Goal: Task Accomplishment & Management: Manage account settings

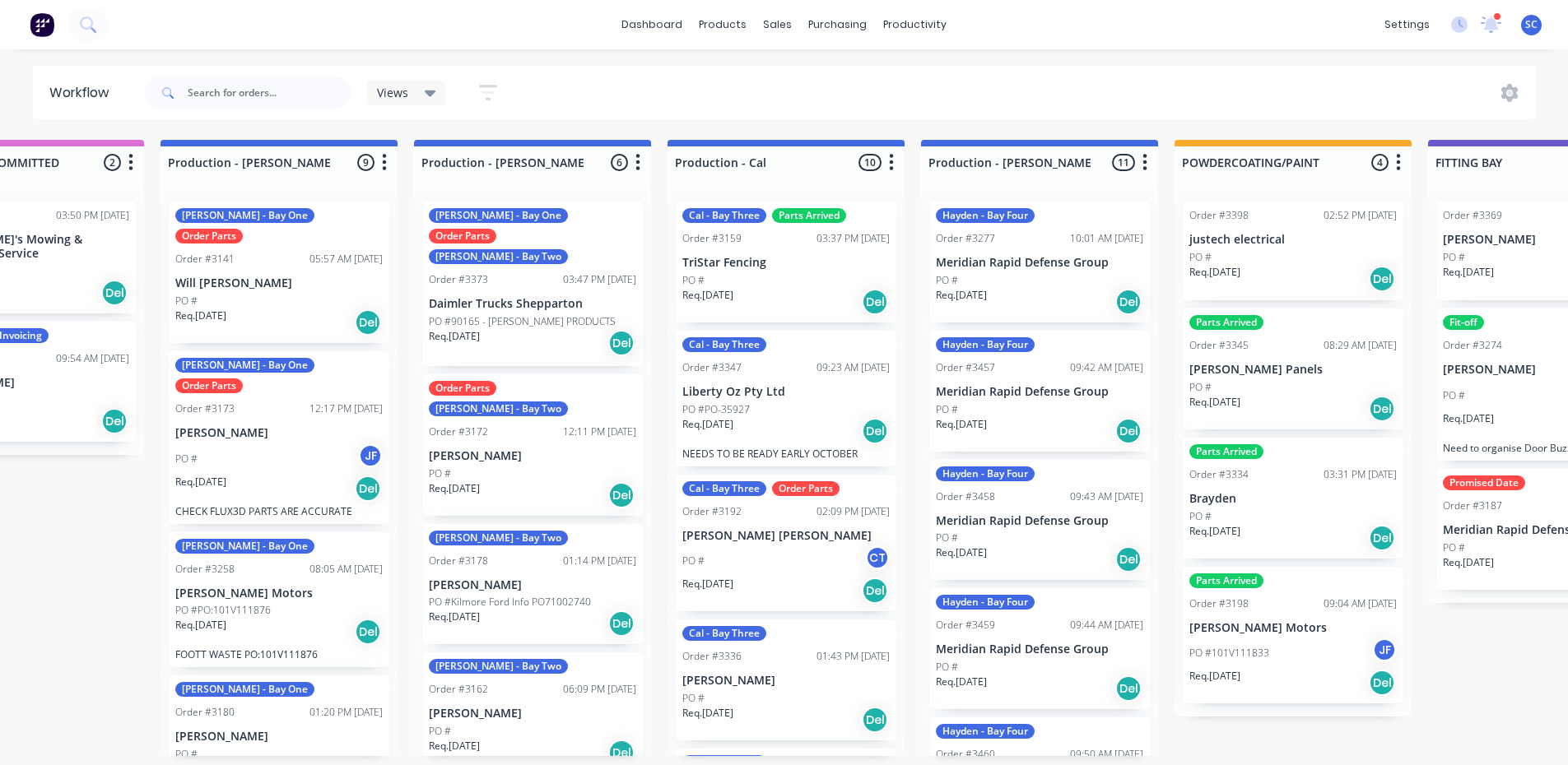
scroll to position [0, 382]
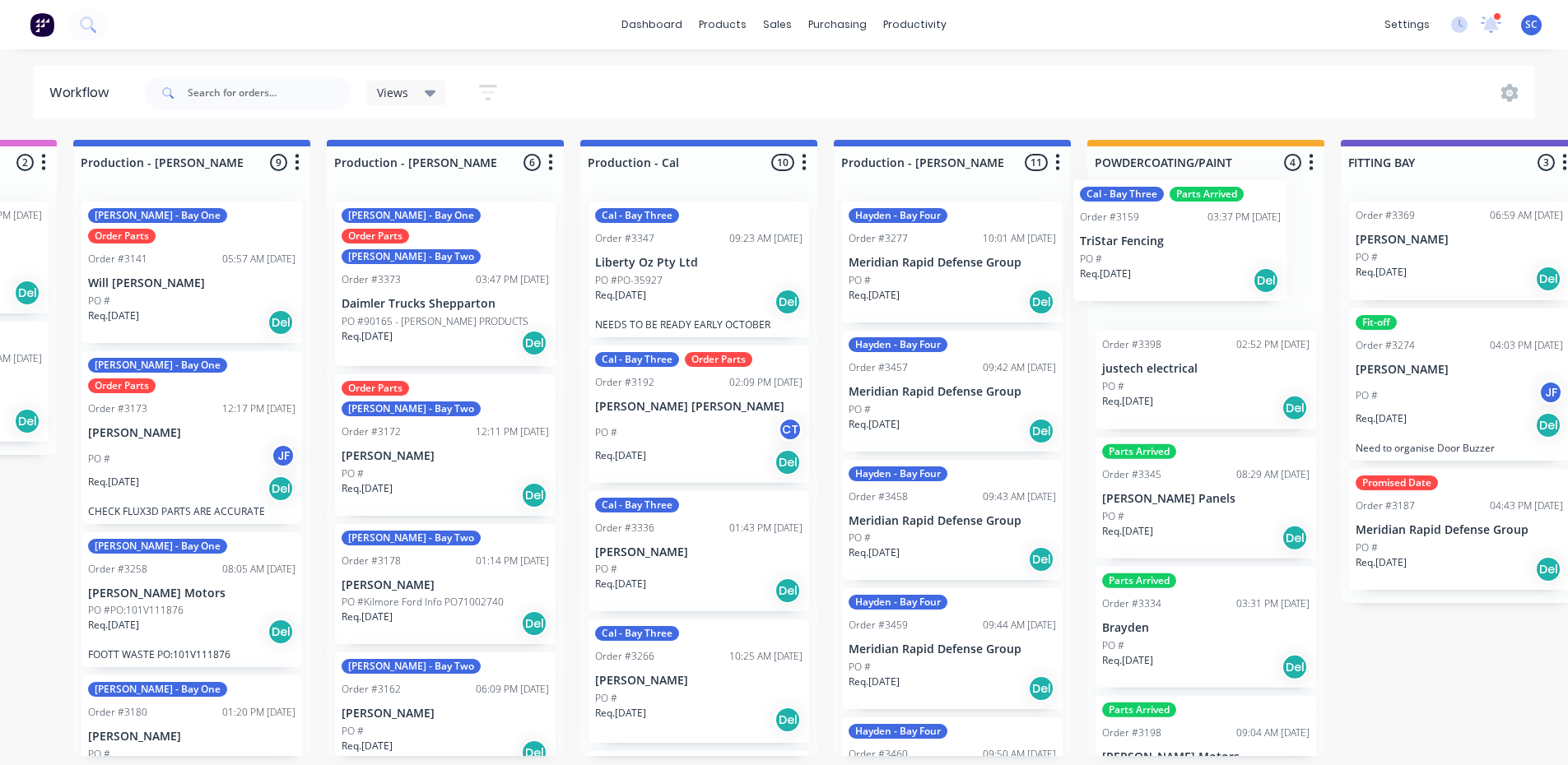
drag, startPoint x: 749, startPoint y: 267, endPoint x: 1170, endPoint y: 239, distance: 421.9
click at [1170, 239] on div "Submitted 1 Status colour #273444 hex #273444 Save Cancel Summaries Total order…" at bounding box center [1248, 447] width 3462 height 617
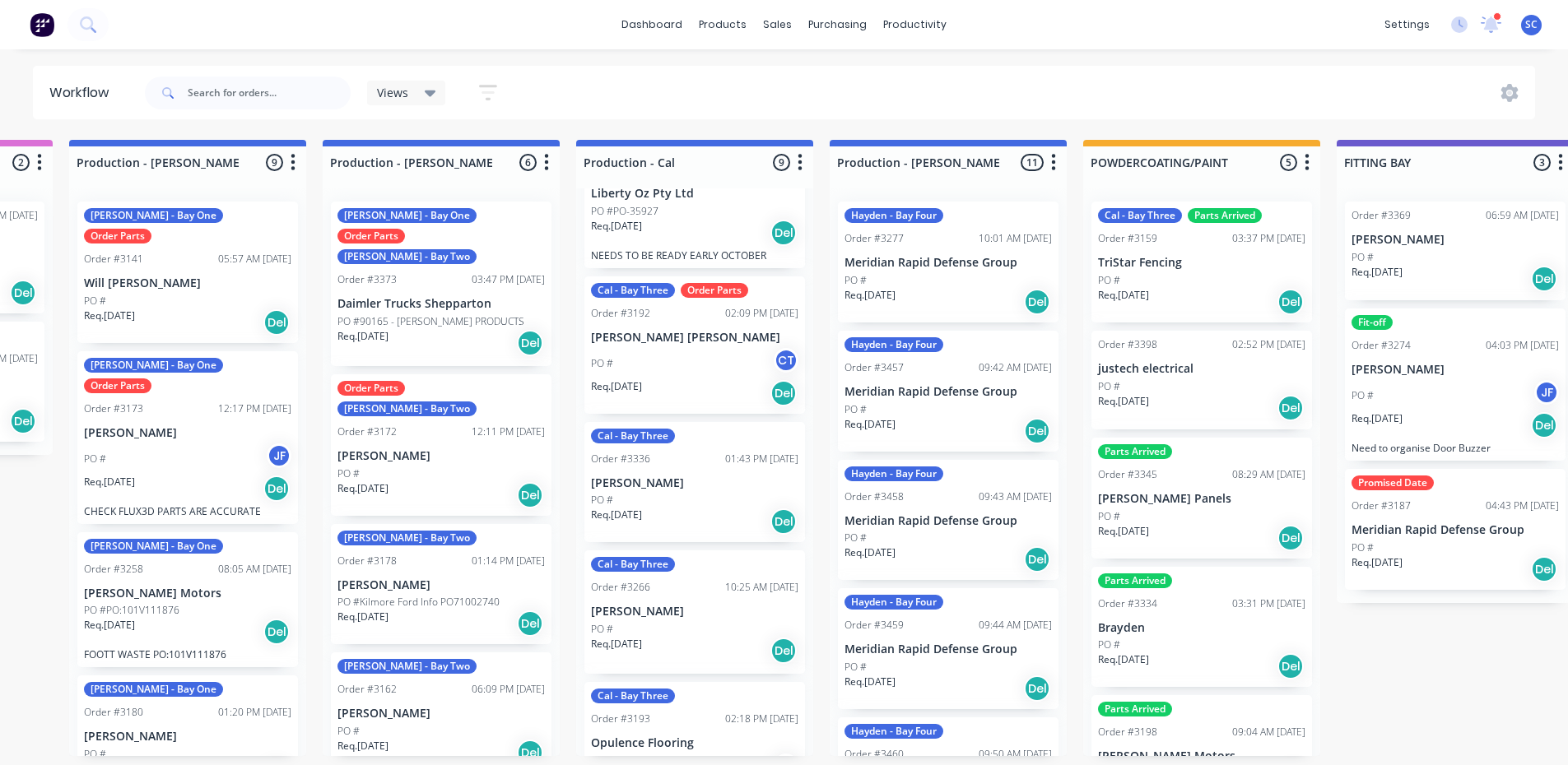
scroll to position [0, 0]
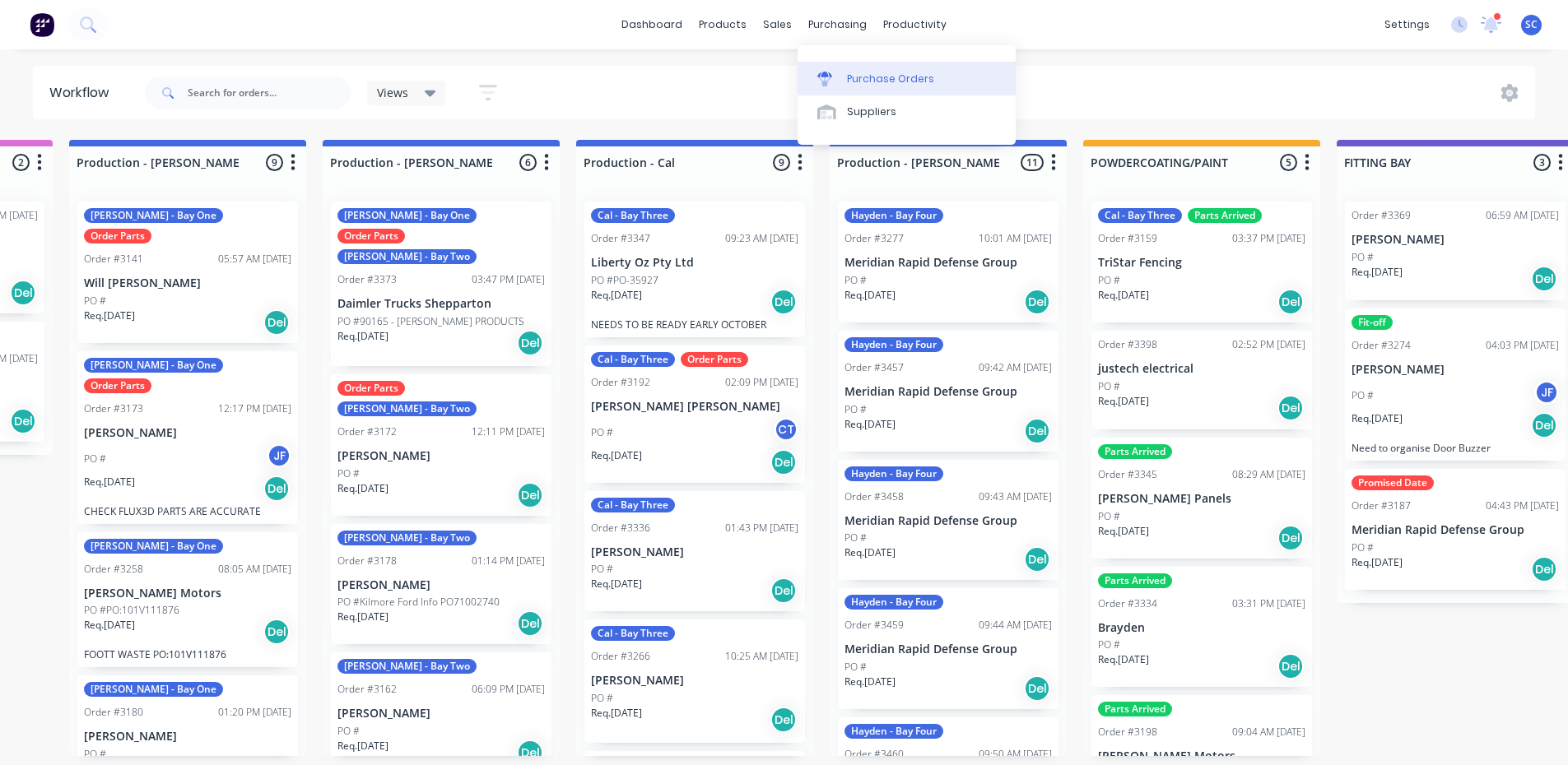
click at [852, 76] on div "Purchase Orders" at bounding box center [891, 78] width 87 height 15
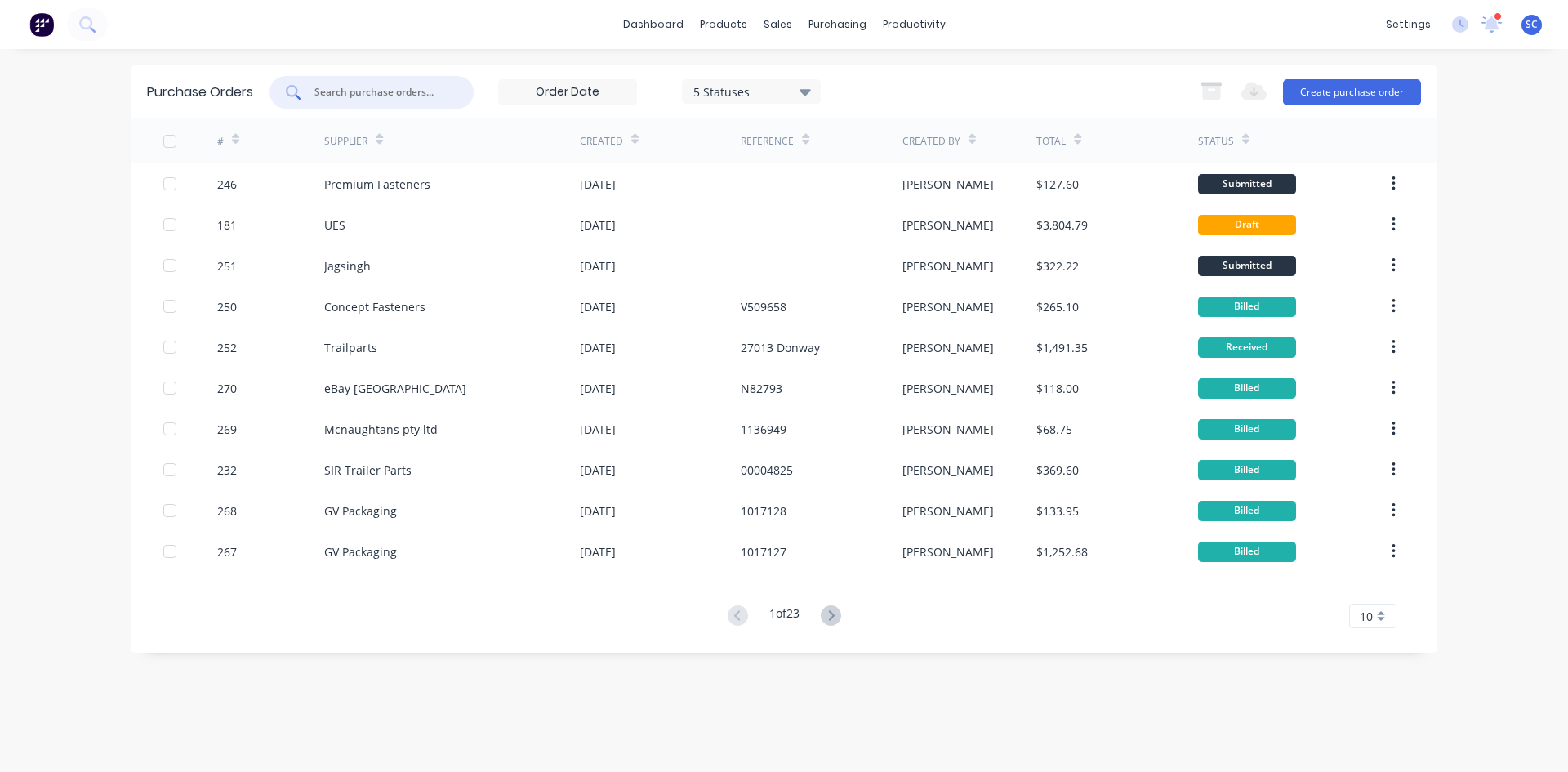
click at [349, 98] on input "text" at bounding box center [381, 92] width 135 height 17
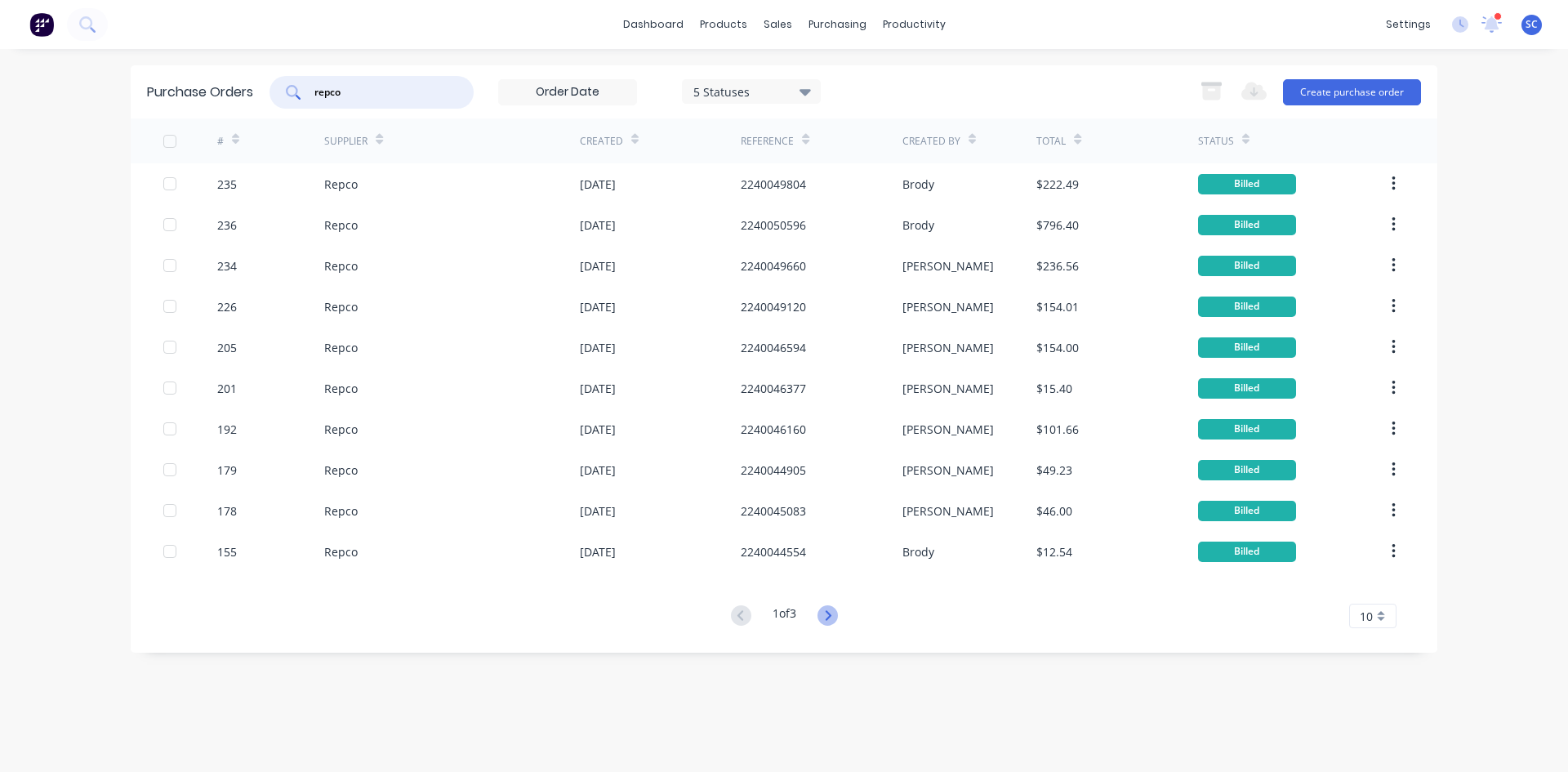
type input "repco"
click at [832, 620] on icon at bounding box center [827, 615] width 21 height 21
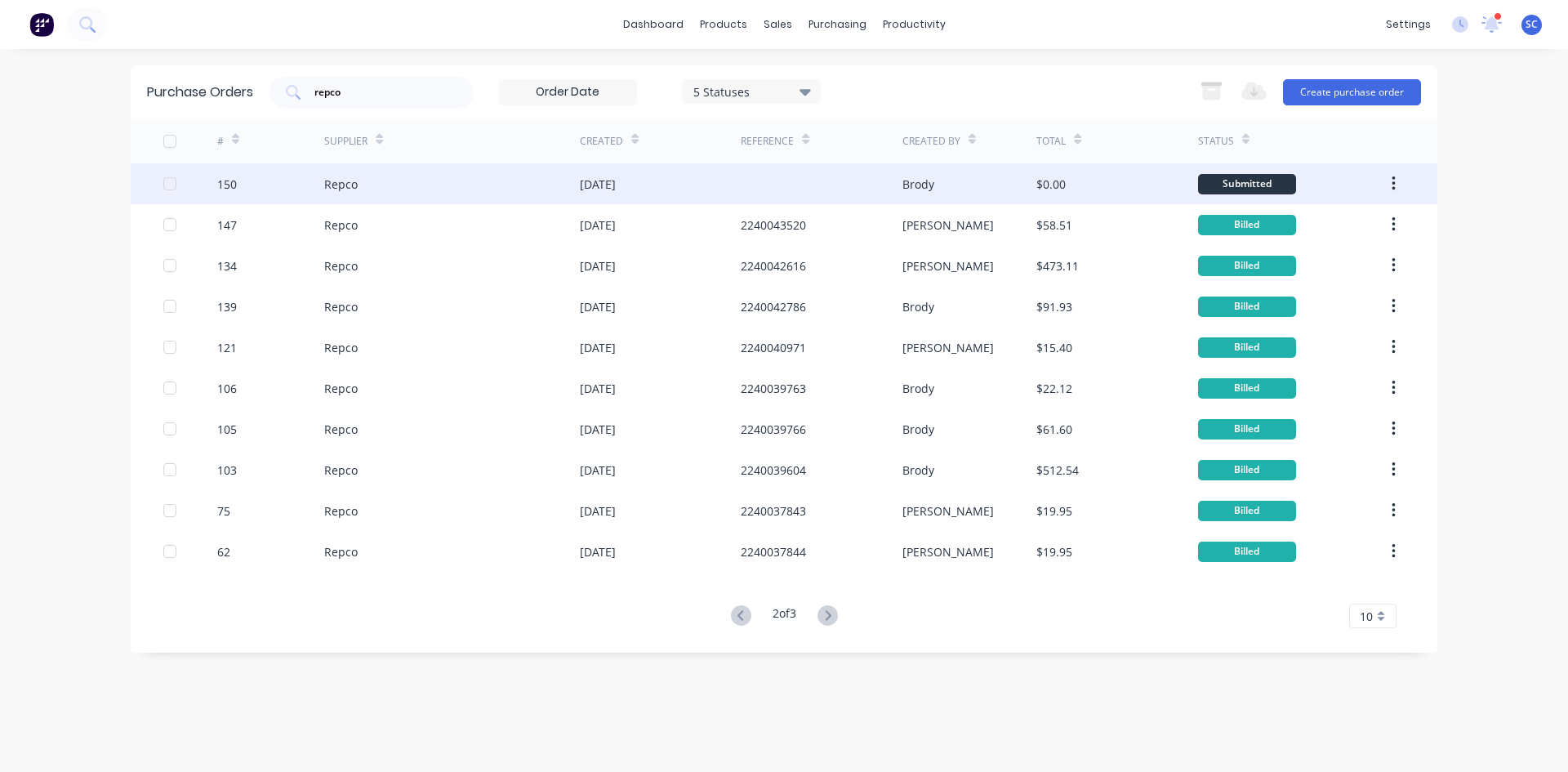
click at [730, 197] on div "01 Sep 2025" at bounding box center [660, 184] width 161 height 41
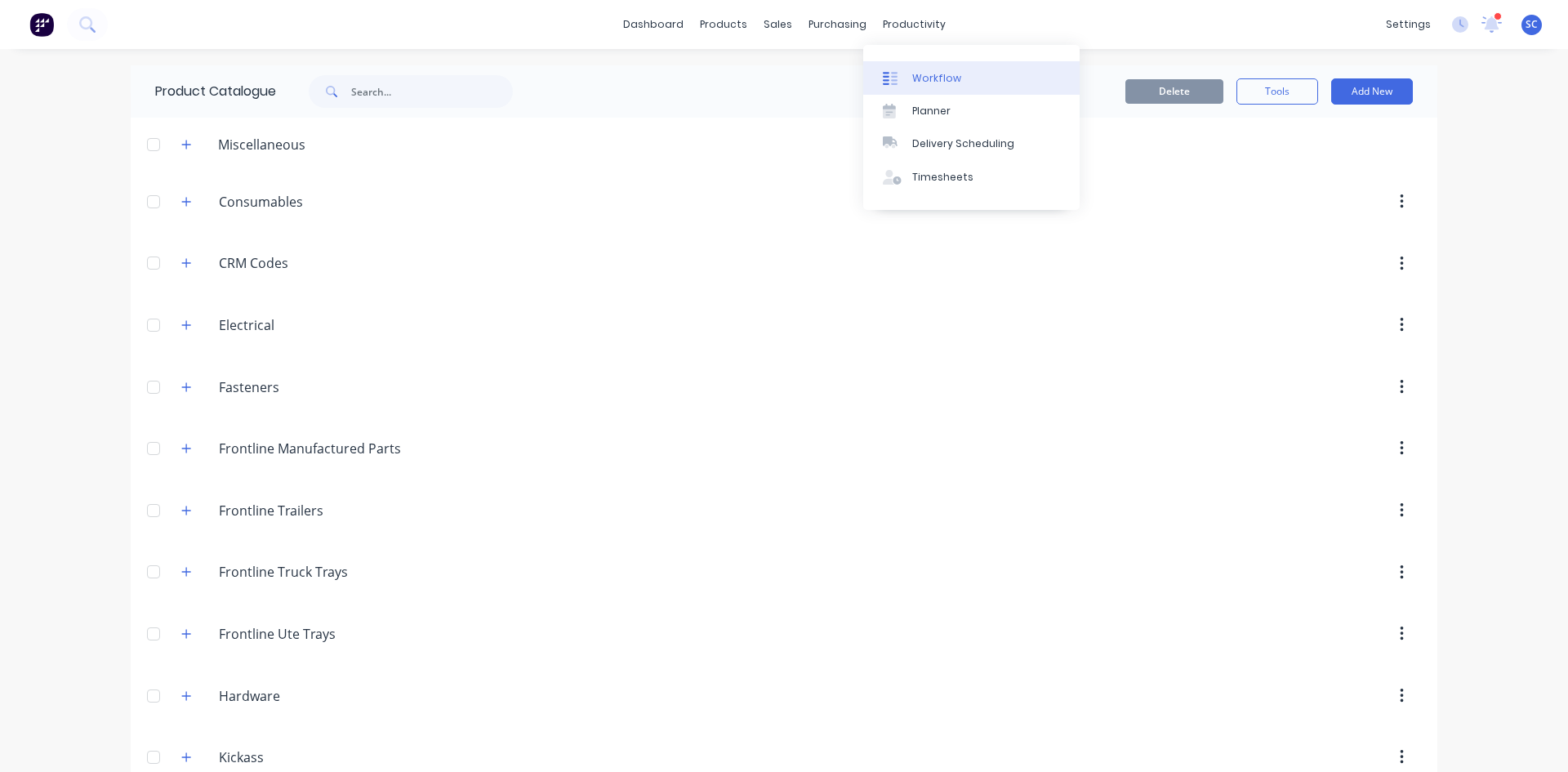
click at [906, 76] on div at bounding box center [894, 78] width 25 height 15
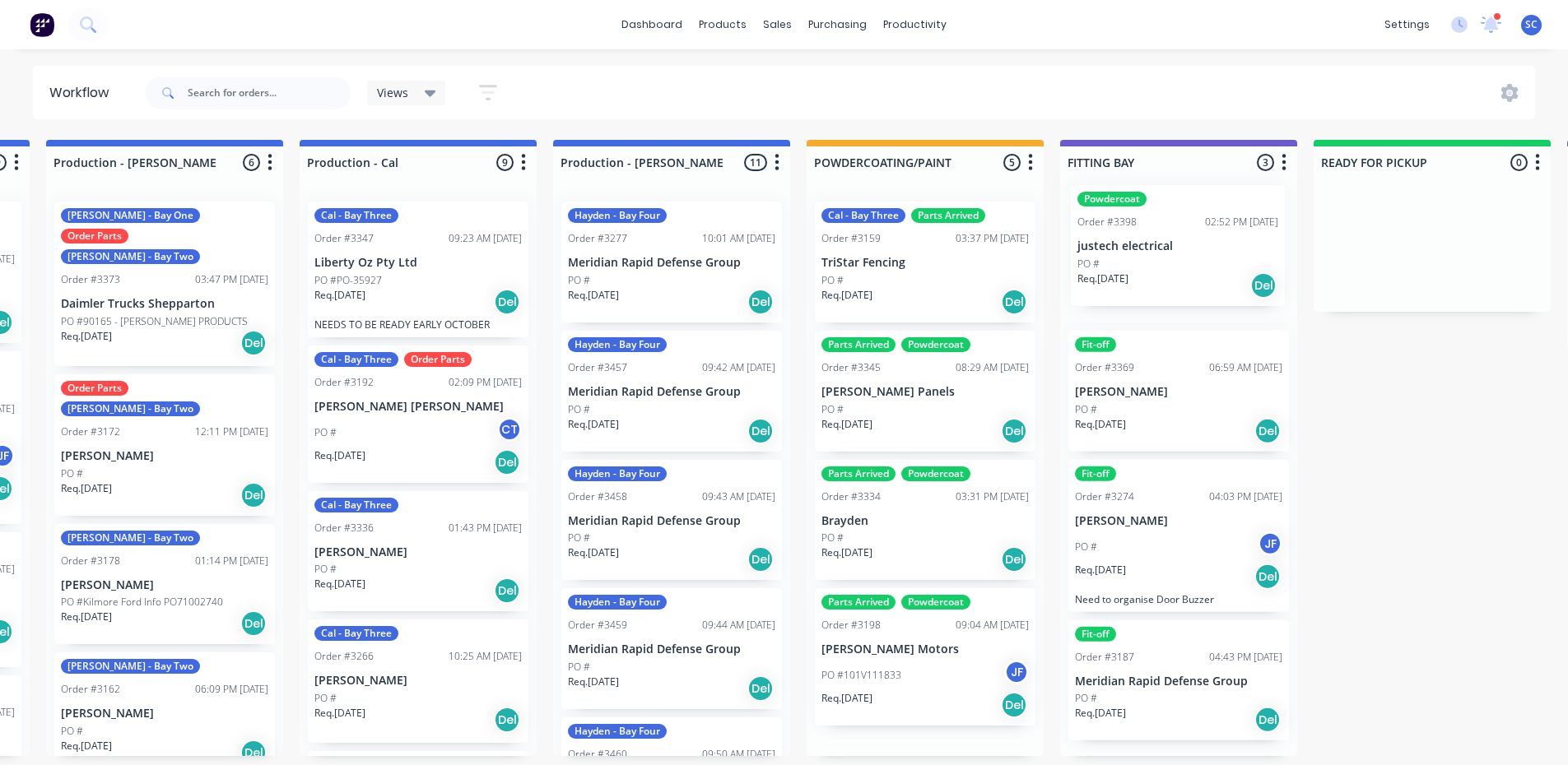
scroll to position [0, 759]
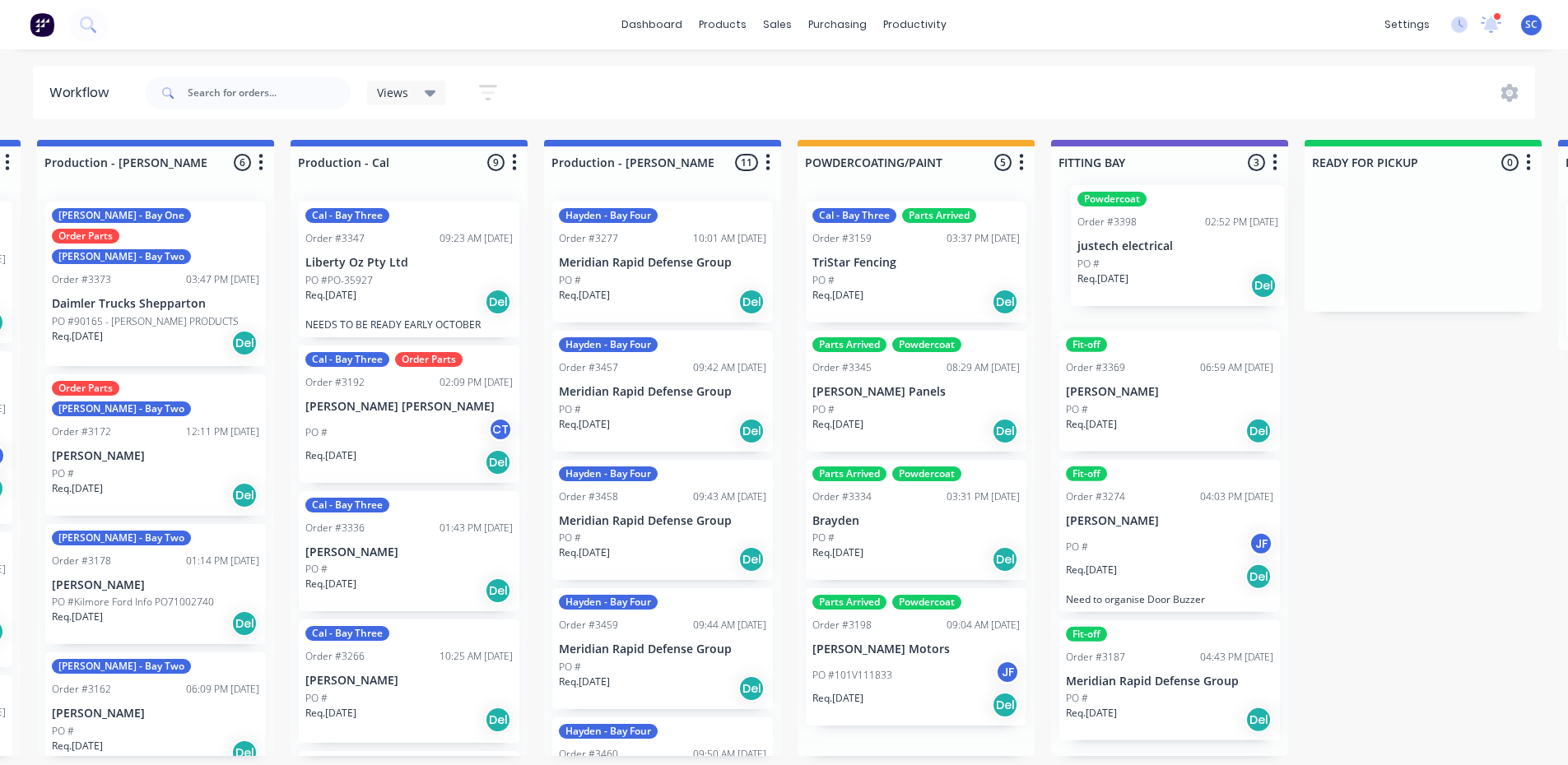
drag, startPoint x: 946, startPoint y: 401, endPoint x: 1189, endPoint y: 250, distance: 286.1
click at [1189, 250] on div "Submitted 2 Status colour #273444 hex #273444 Save Cancel Summaries Total order…" at bounding box center [959, 447] width 3462 height 617
click at [1125, 274] on div "PO #" at bounding box center [1170, 280] width 208 height 15
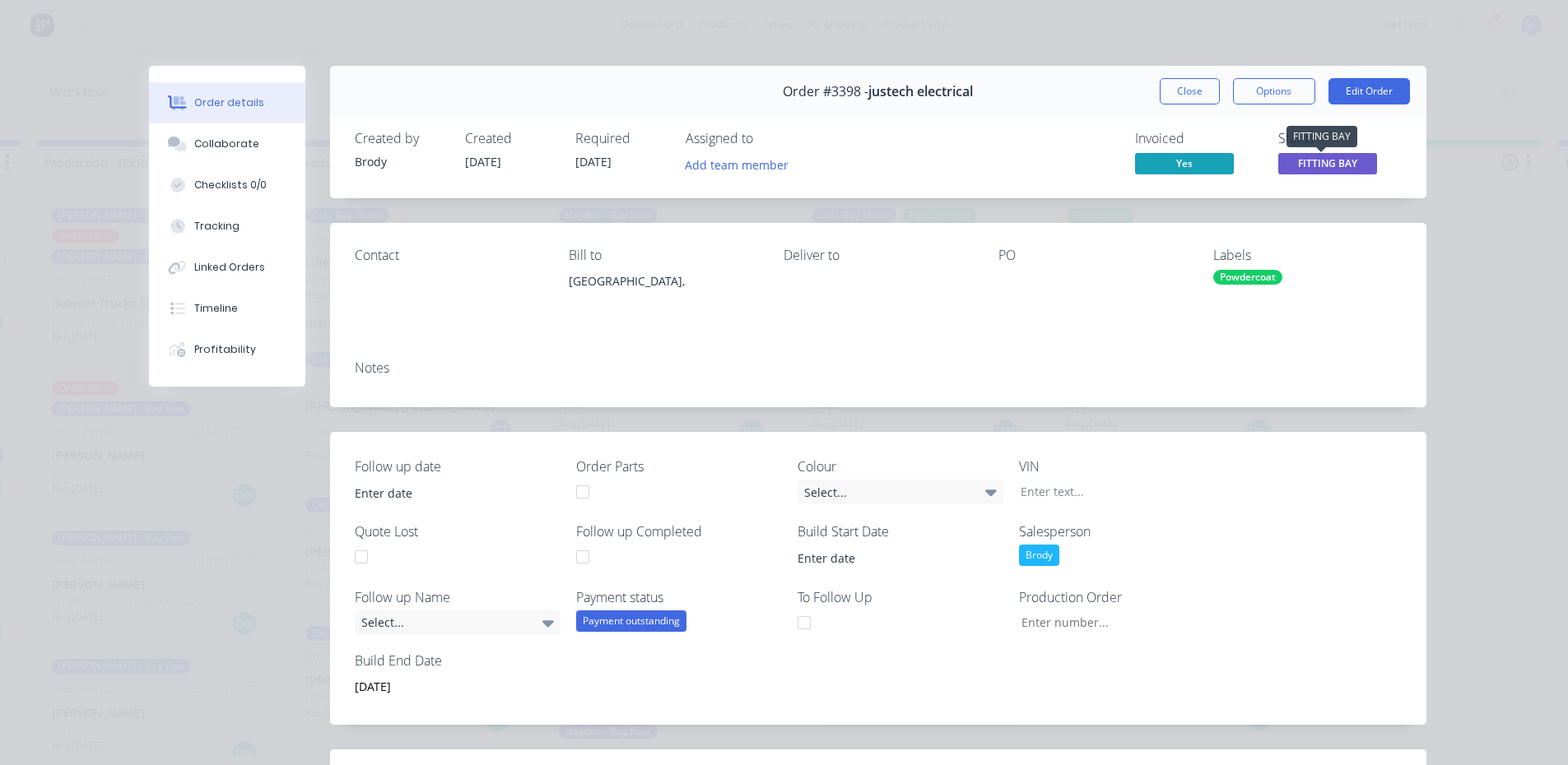
click at [1332, 161] on span "FITTING BAY" at bounding box center [1328, 163] width 99 height 21
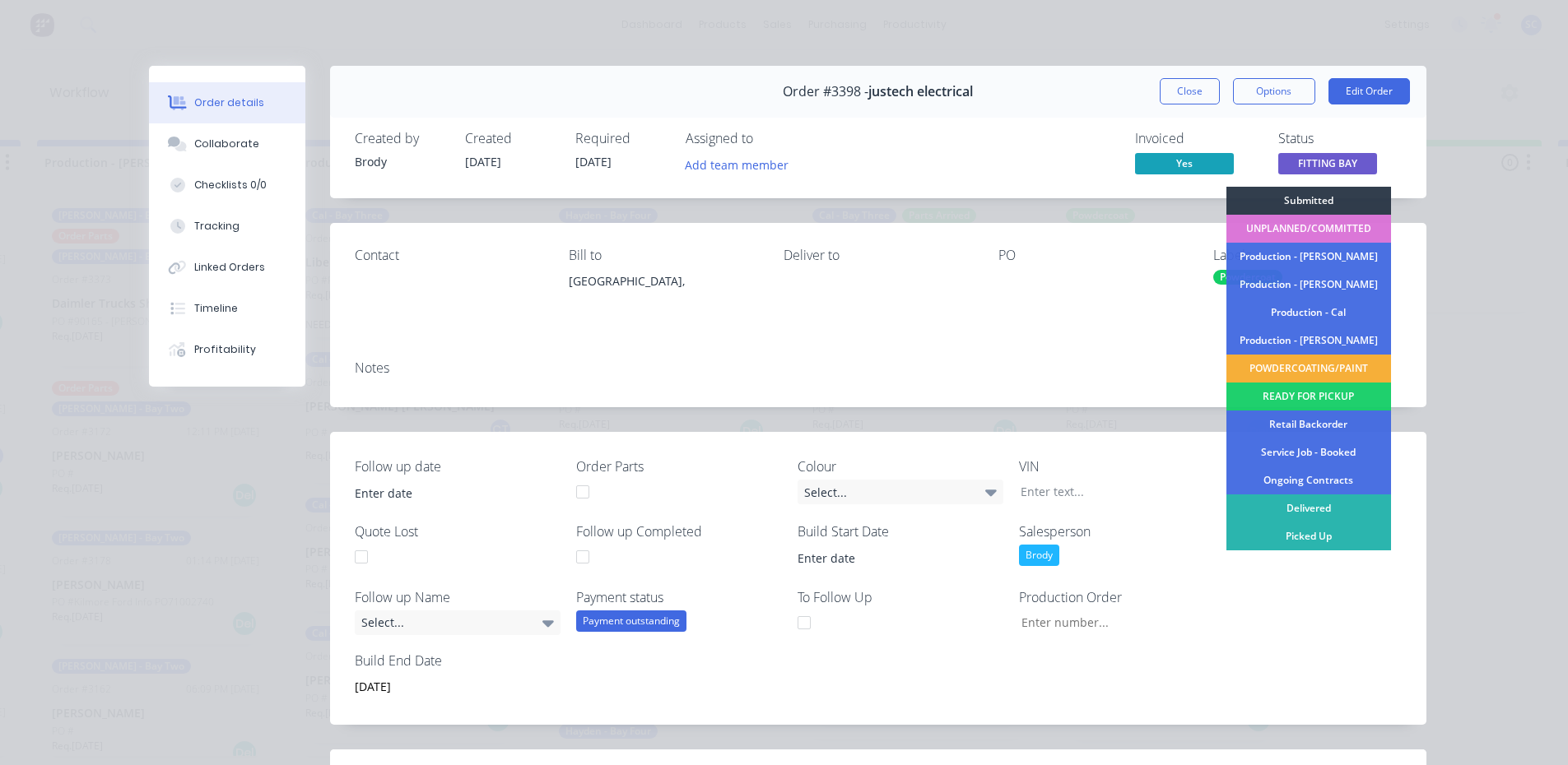
click at [1475, 320] on div "Order details Collaborate Checklists 0/0 Tracking Linked Orders Timeline Profit…" at bounding box center [784, 382] width 1568 height 765
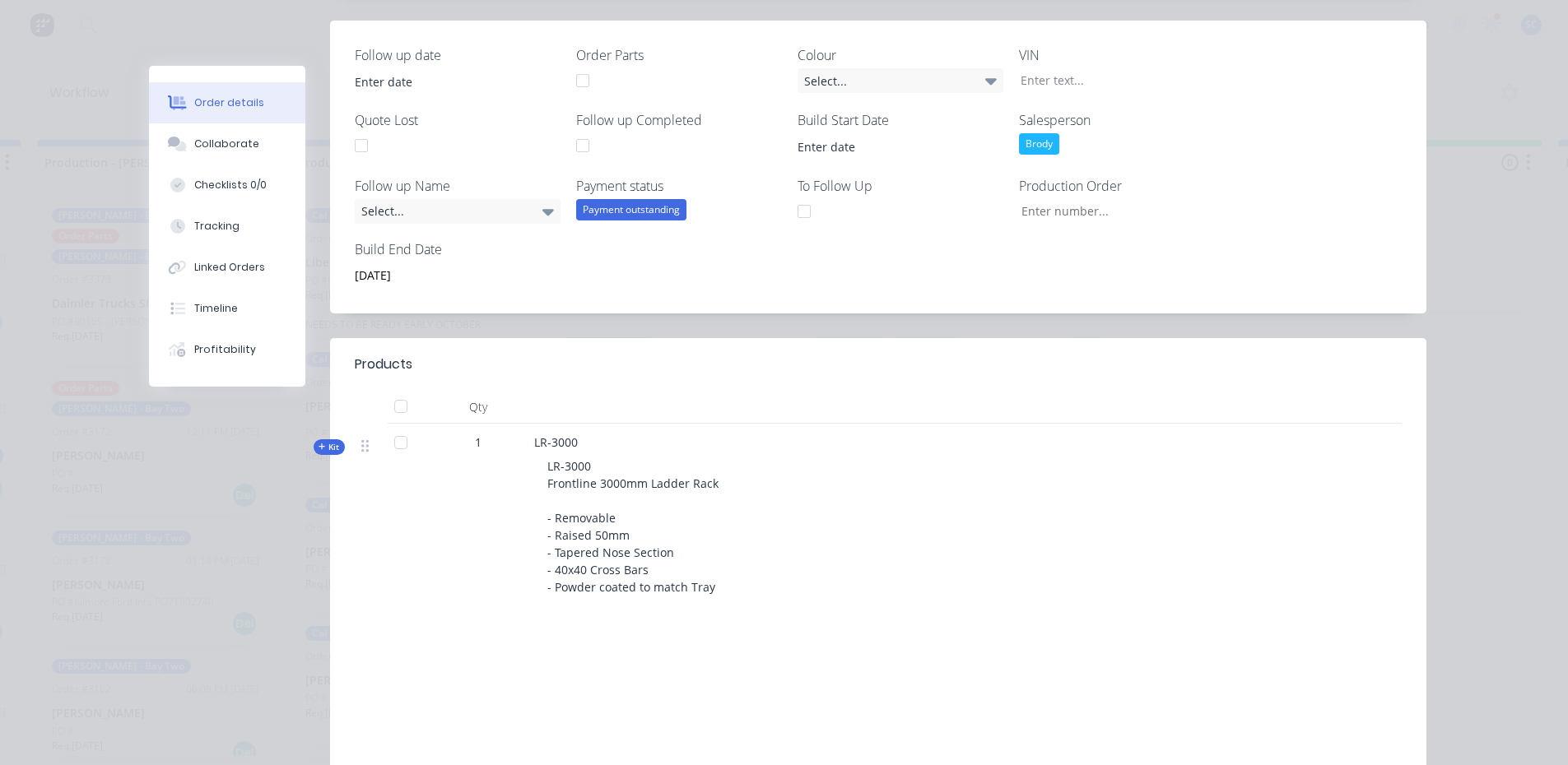
scroll to position [0, 0]
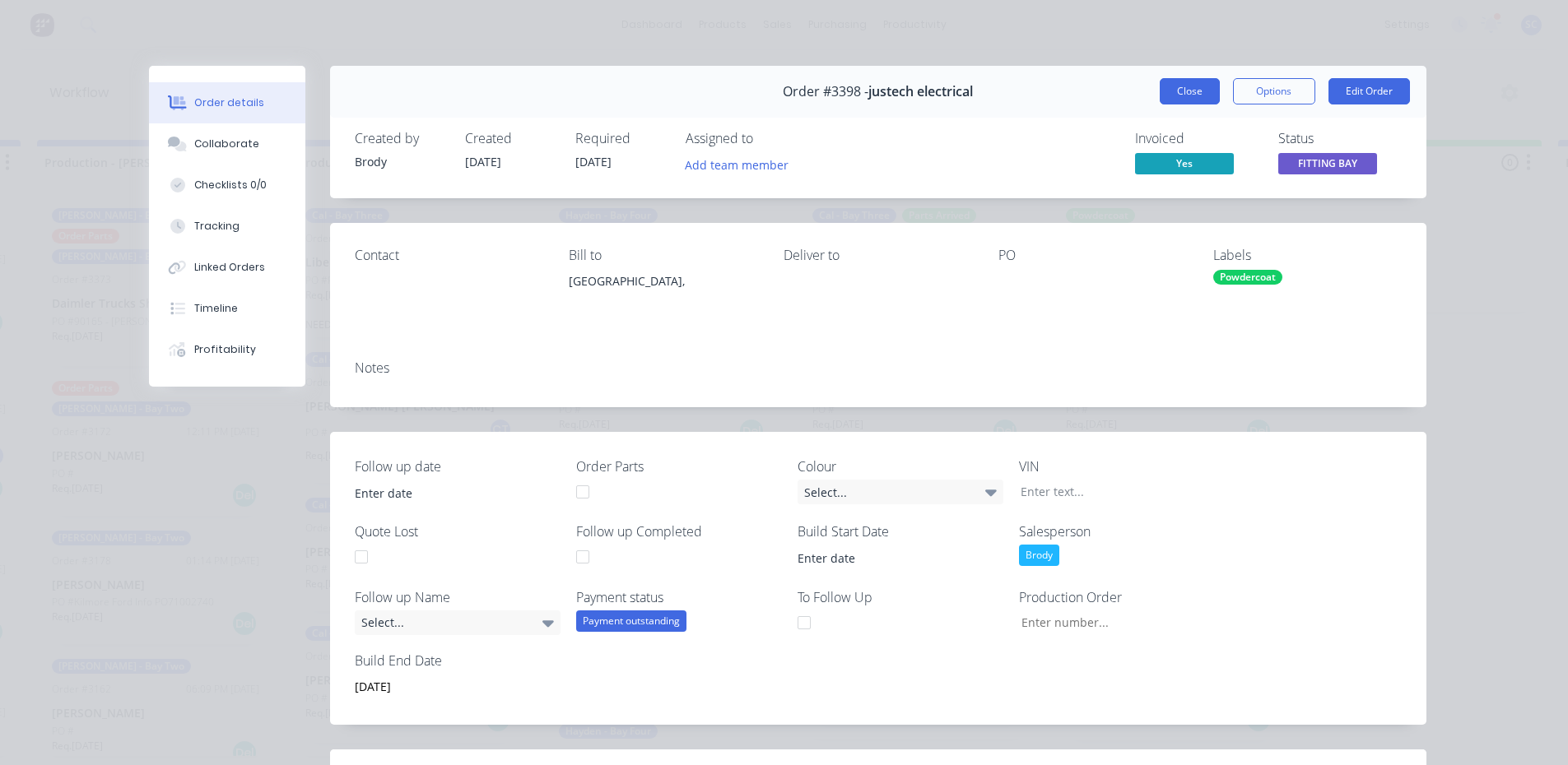
click at [1194, 95] on button "Close" at bounding box center [1190, 91] width 60 height 27
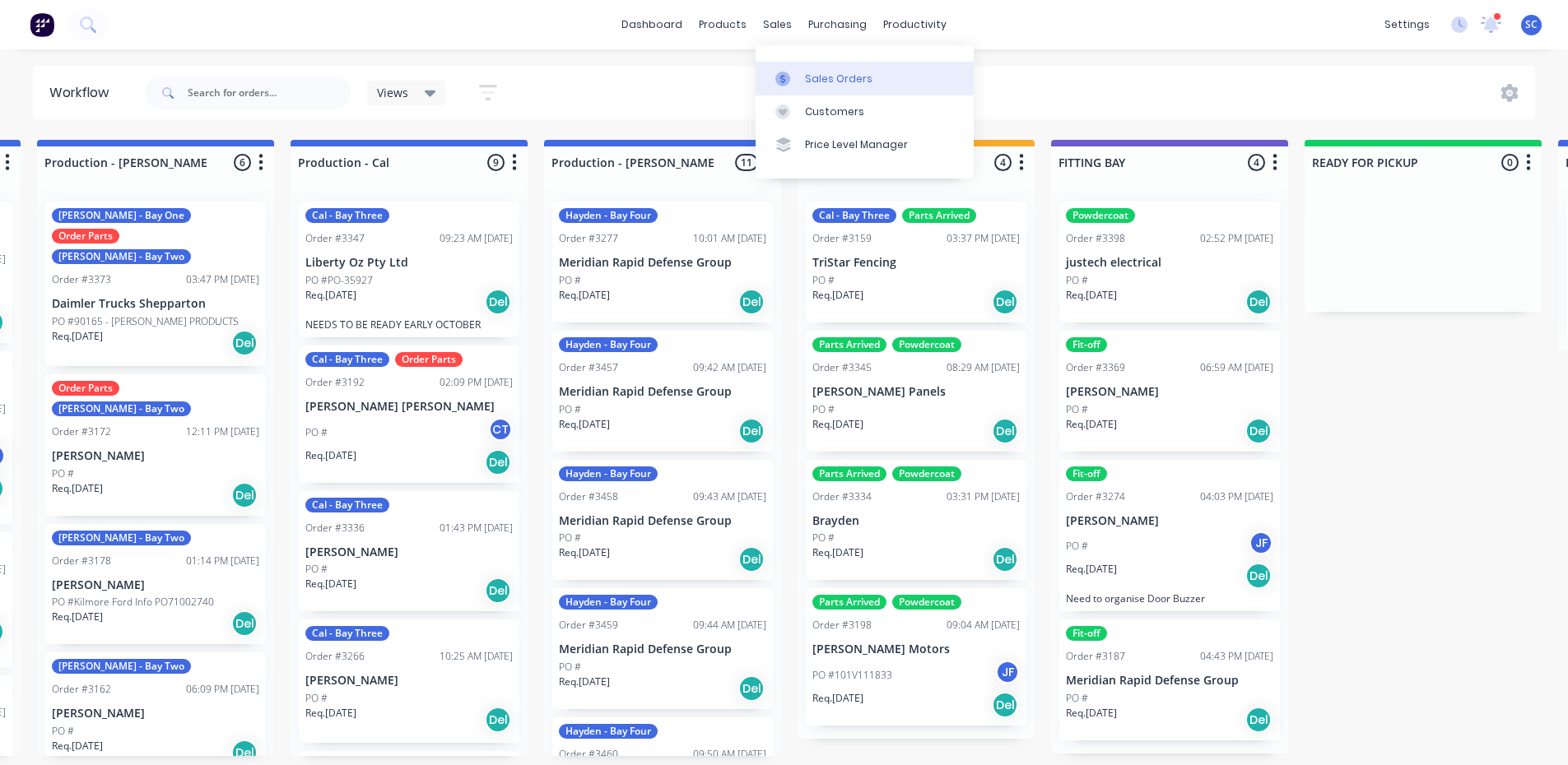
click at [806, 78] on div "Sales Orders" at bounding box center [838, 78] width 67 height 15
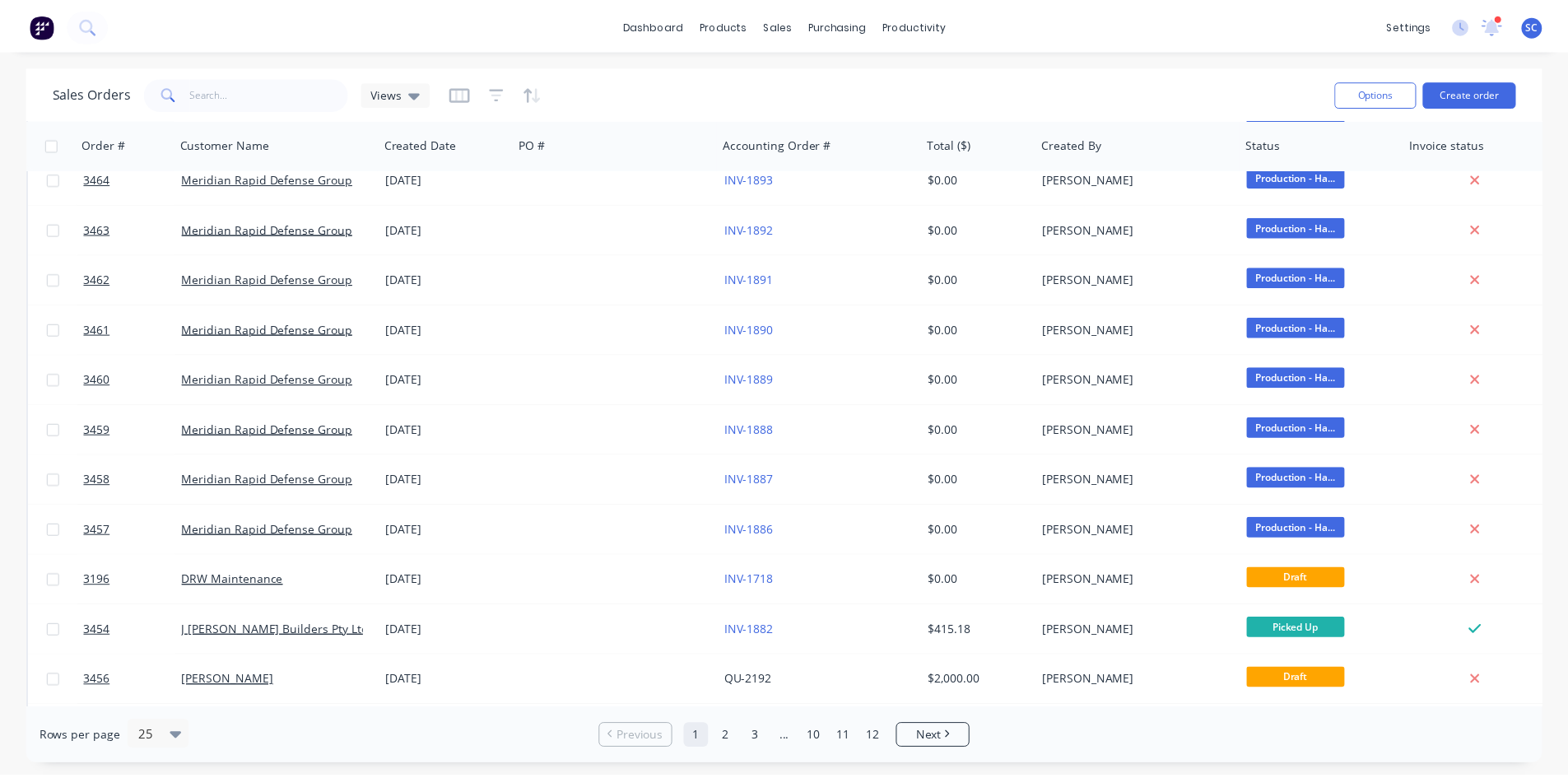
scroll to position [725, 0]
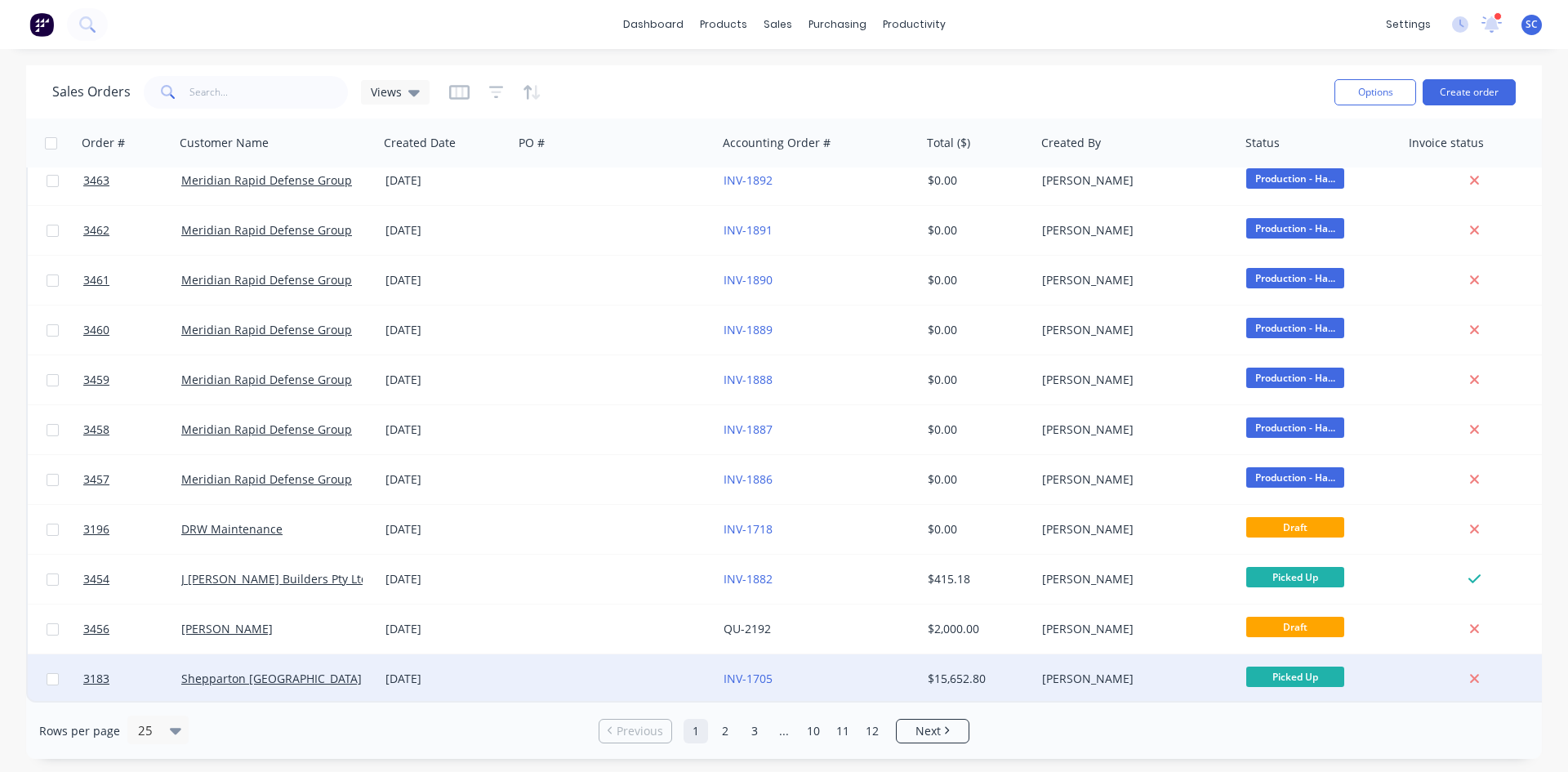
click at [565, 666] on div at bounding box center [616, 679] width 204 height 49
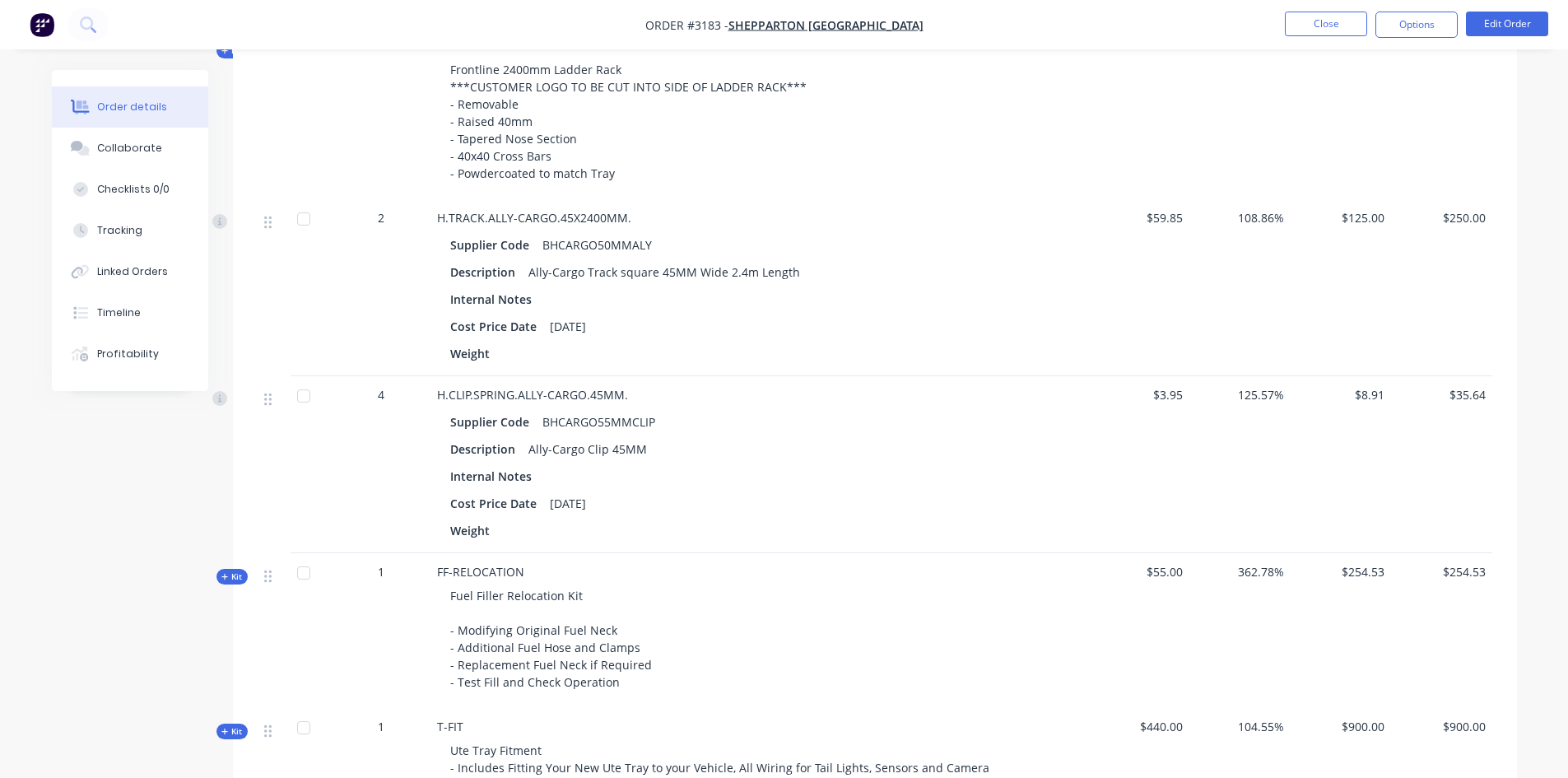
scroll to position [1899, 0]
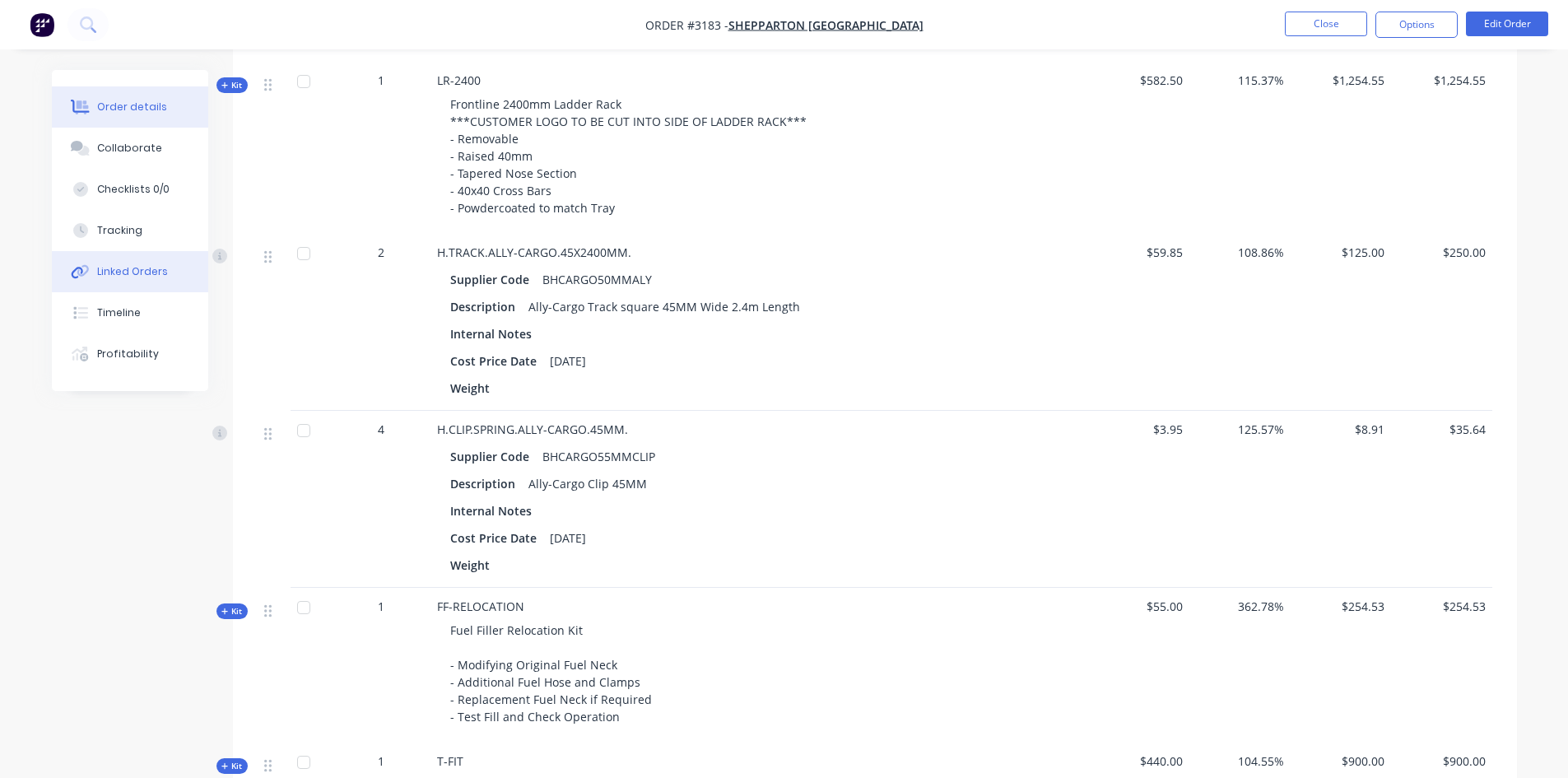
click at [117, 271] on div "Linked Orders" at bounding box center [133, 271] width 71 height 15
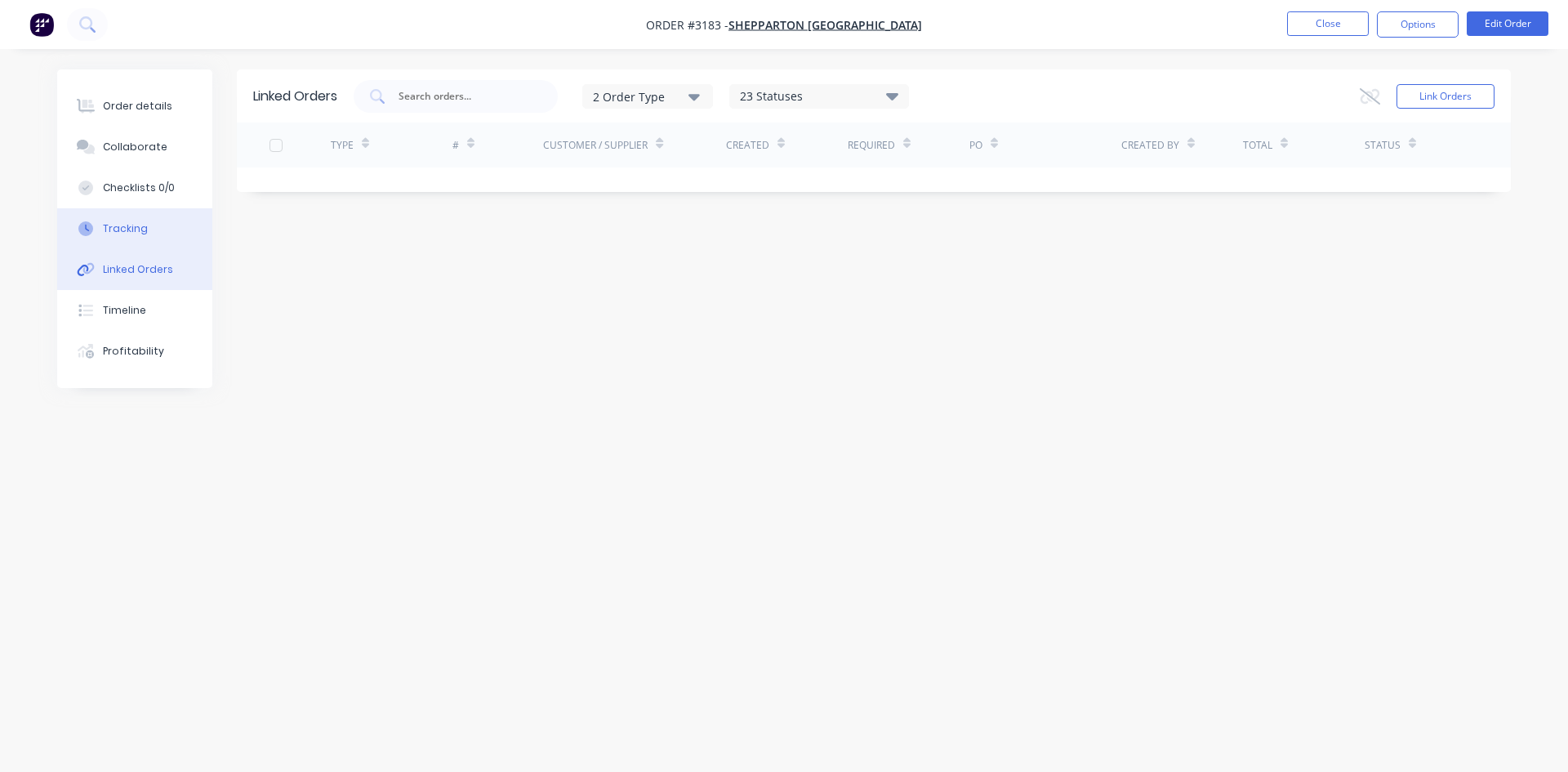
click at [160, 226] on button "Tracking" at bounding box center [135, 229] width 155 height 41
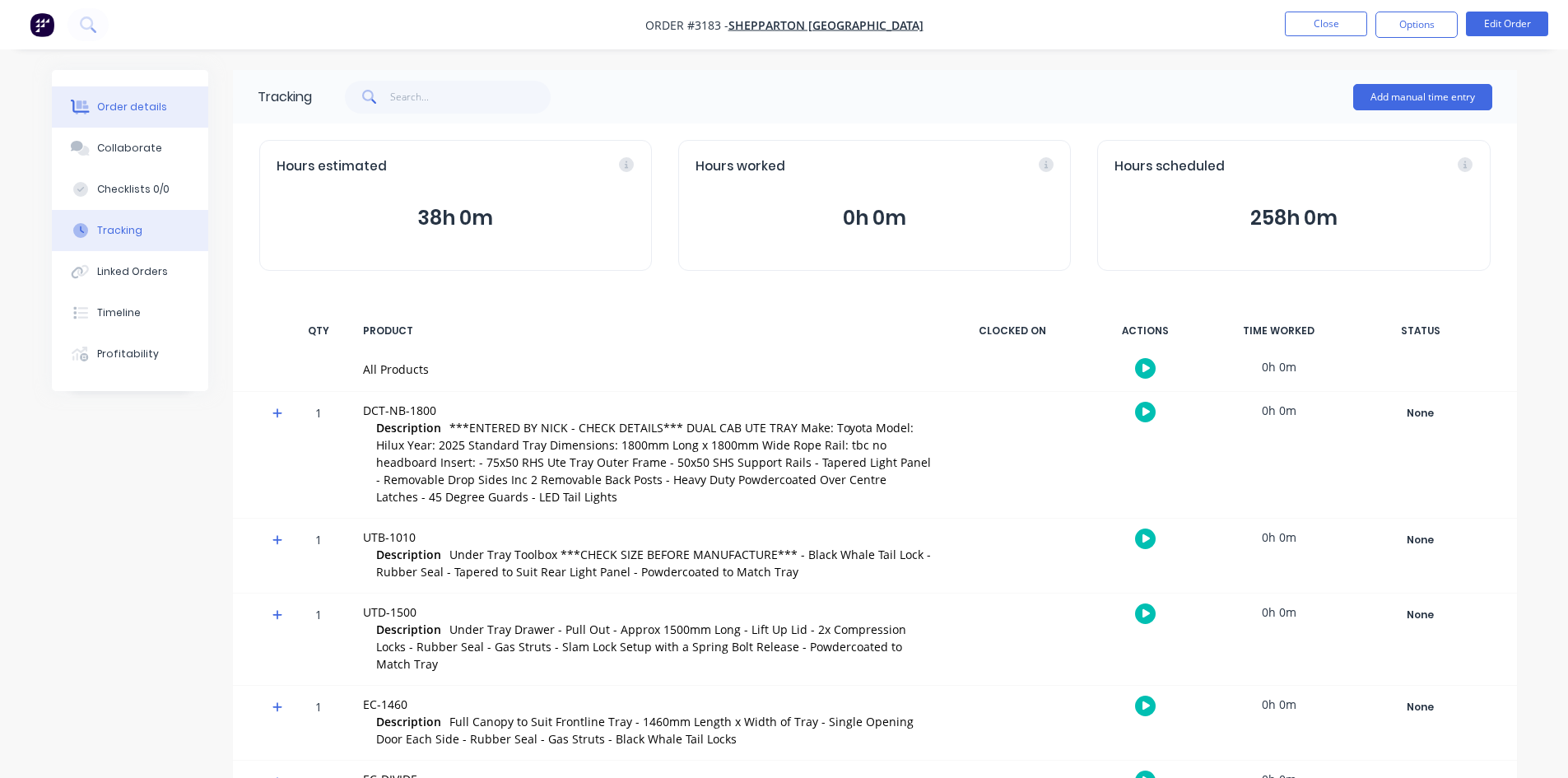
click at [113, 101] on div "Order details" at bounding box center [132, 107] width 70 height 15
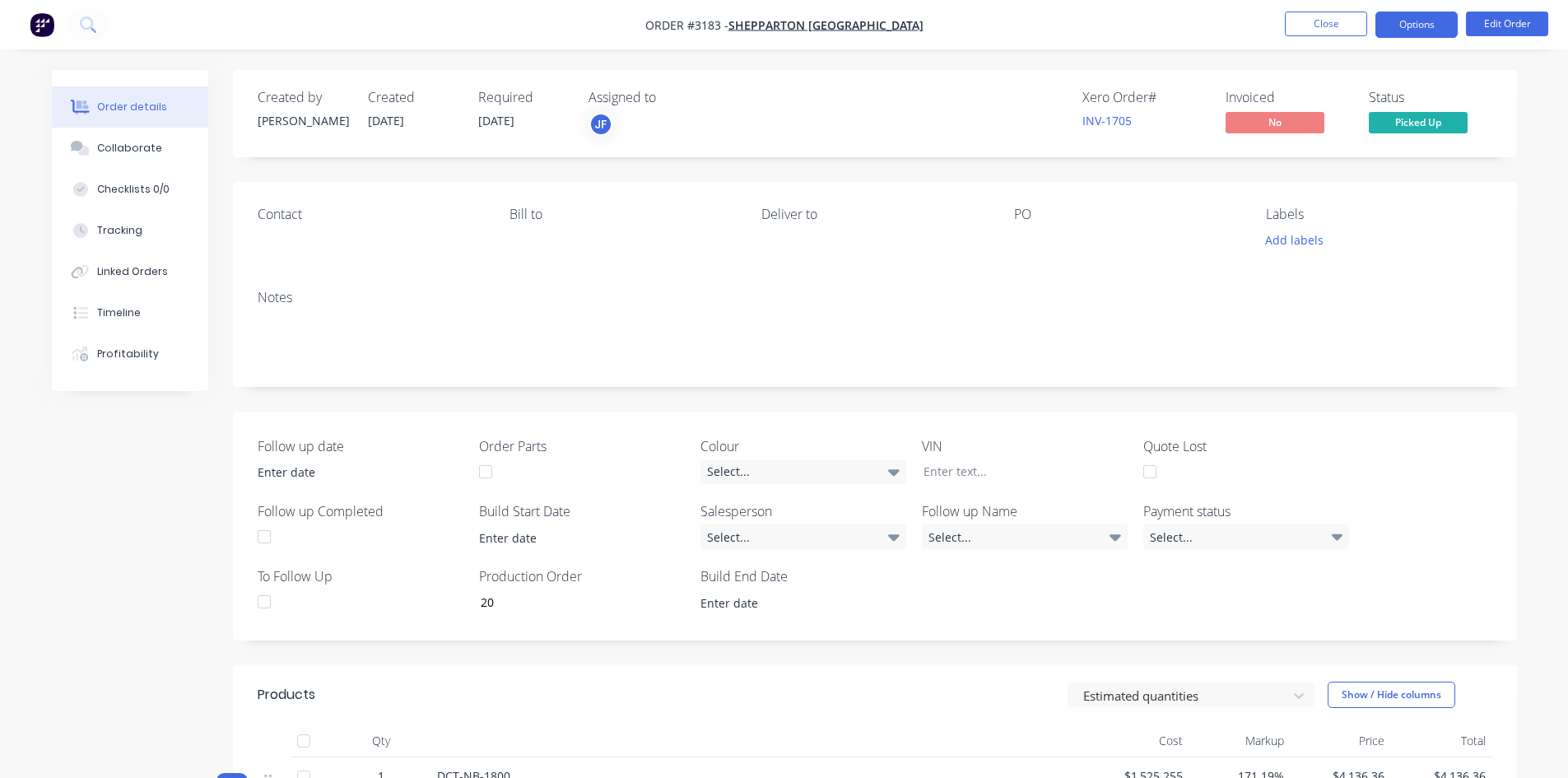
click at [1406, 27] on button "Options" at bounding box center [1417, 25] width 82 height 27
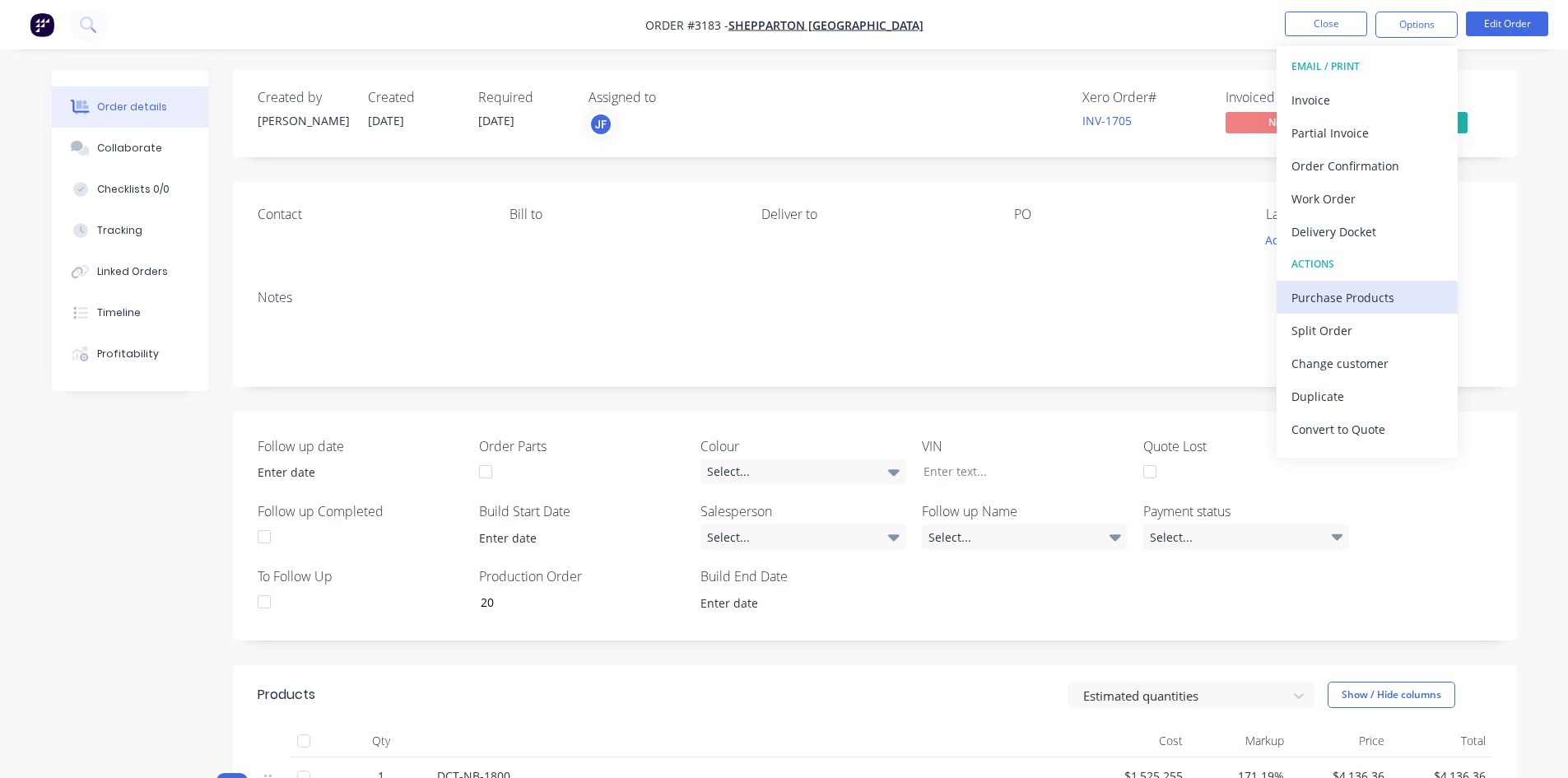
click at [1337, 306] on div "Purchase Products" at bounding box center [1367, 298] width 151 height 24
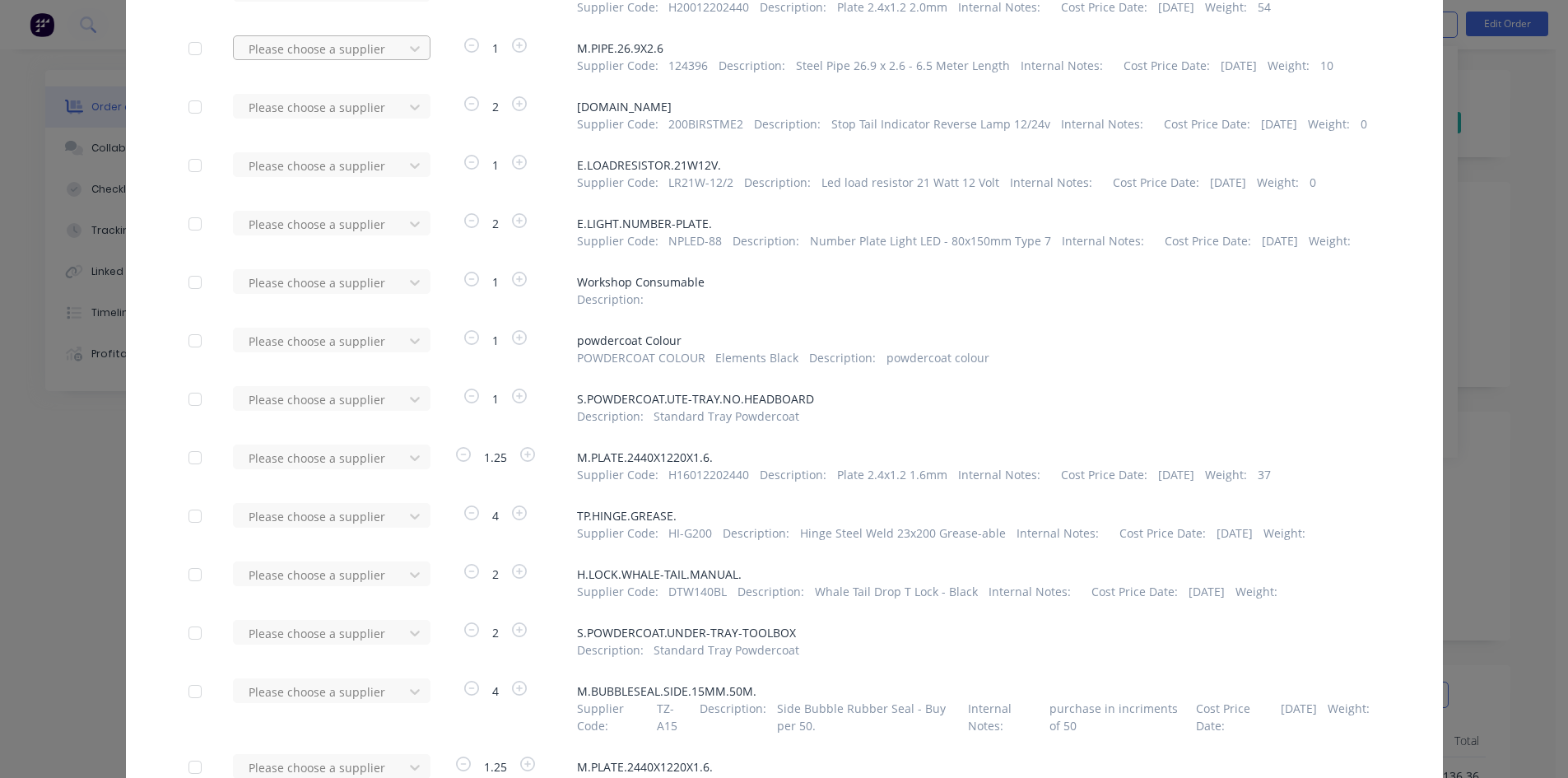
scroll to position [576, 0]
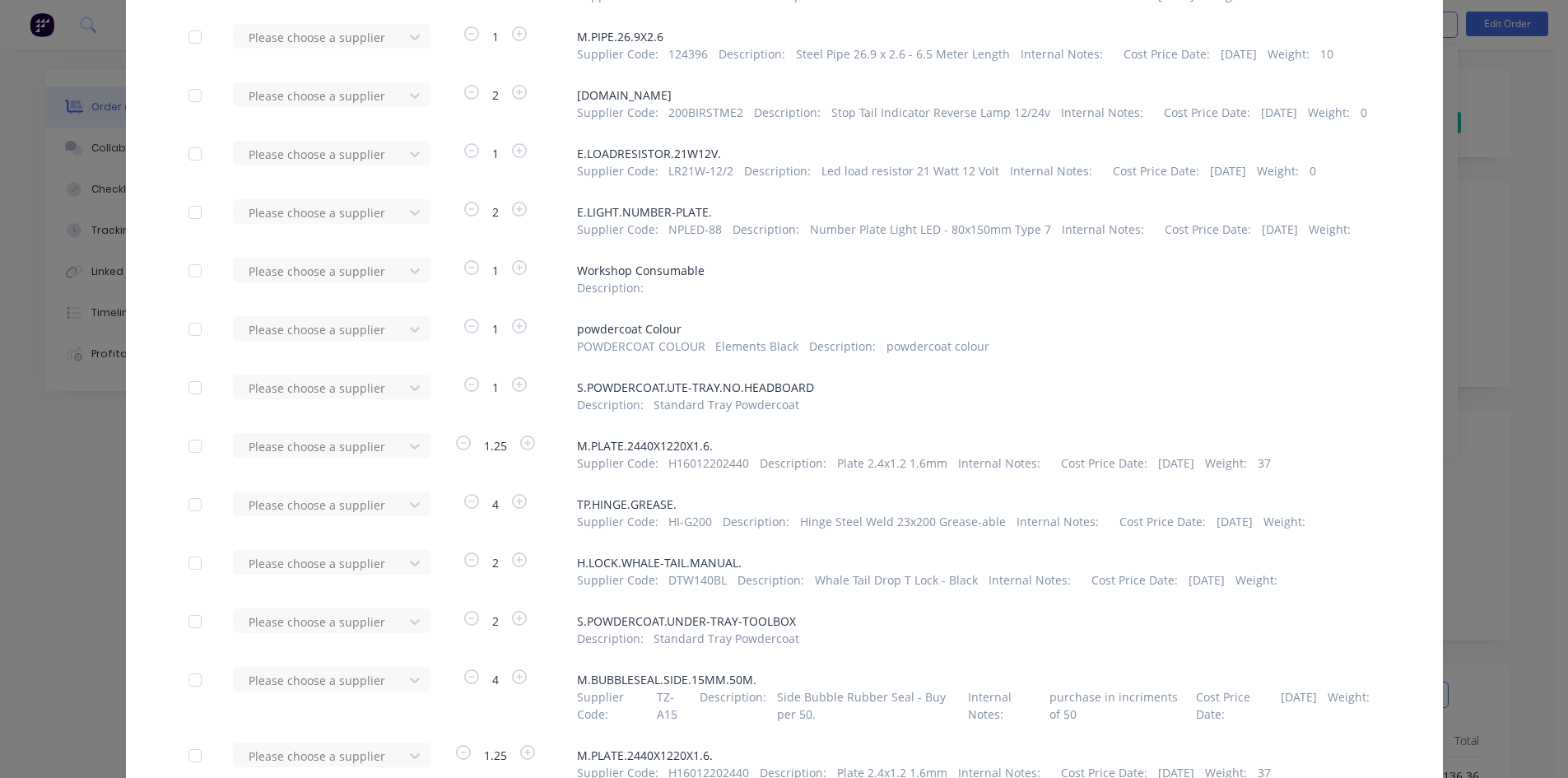
click at [187, 330] on div at bounding box center [194, 329] width 33 height 33
click at [188, 404] on div at bounding box center [194, 387] width 33 height 33
click at [338, 329] on div at bounding box center [321, 330] width 148 height 21
type input "kial"
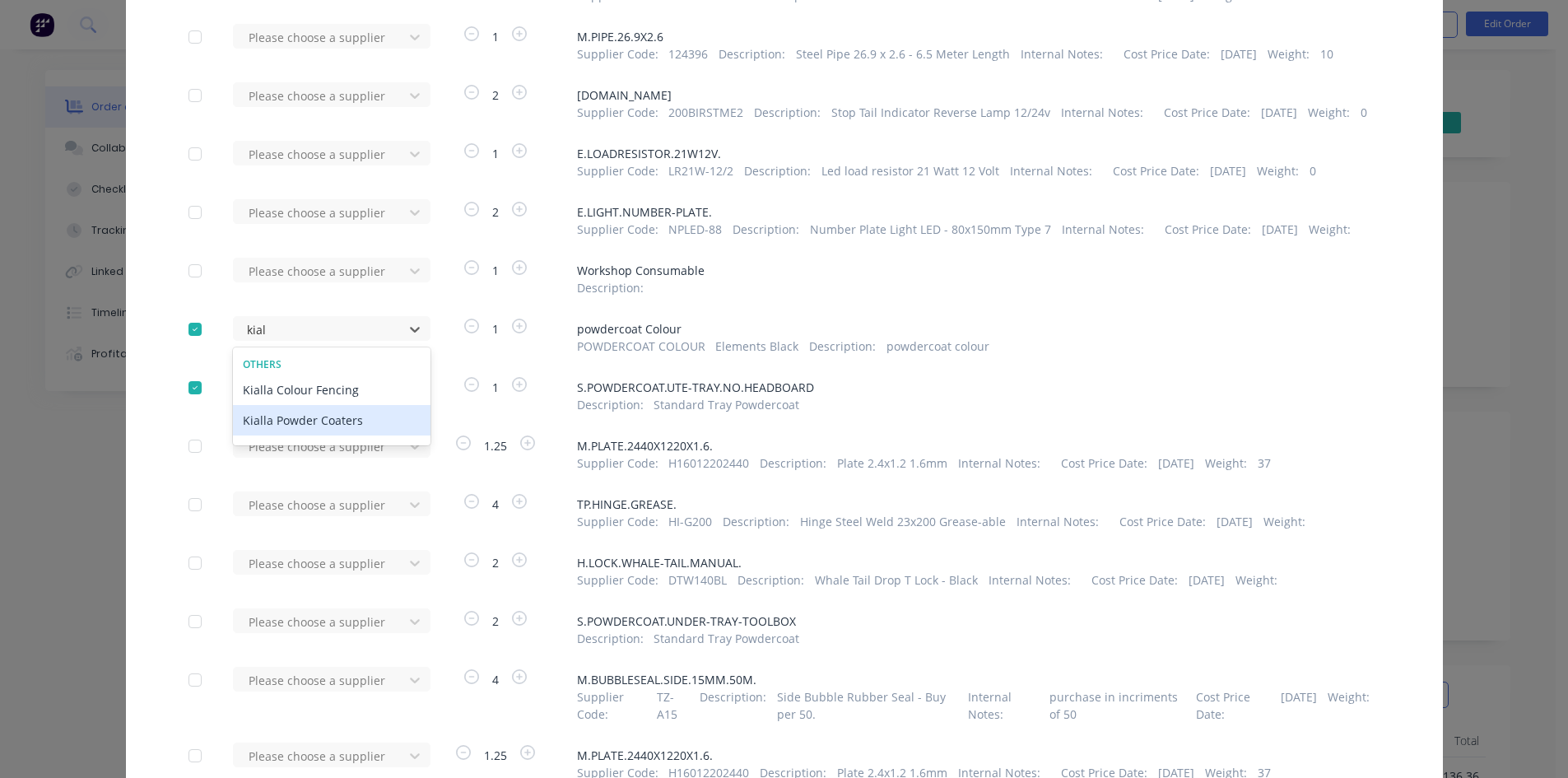
click at [339, 428] on div "Kialla Powder Coaters" at bounding box center [332, 420] width 198 height 31
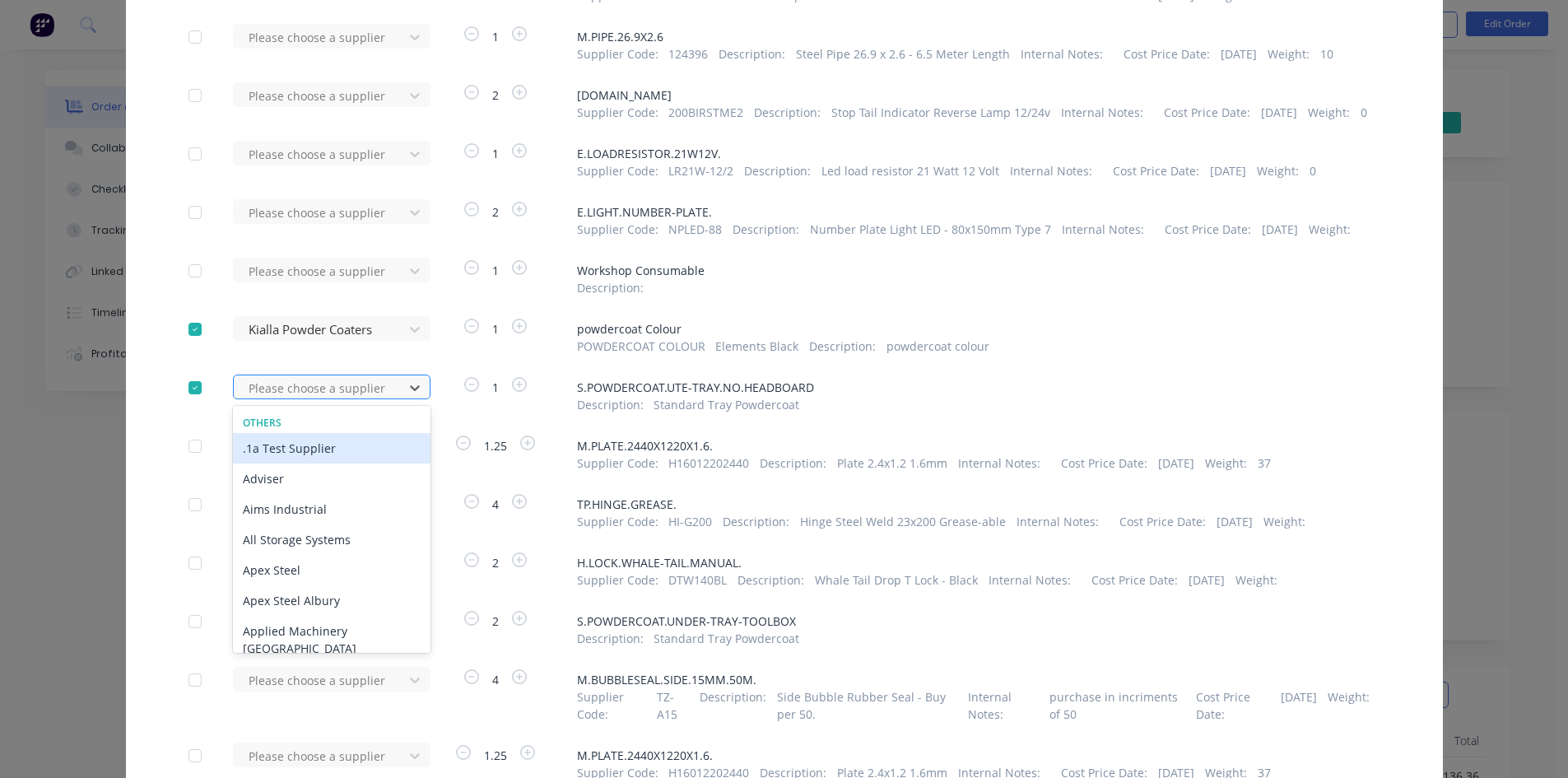
click at [336, 399] on div at bounding box center [321, 388] width 148 height 21
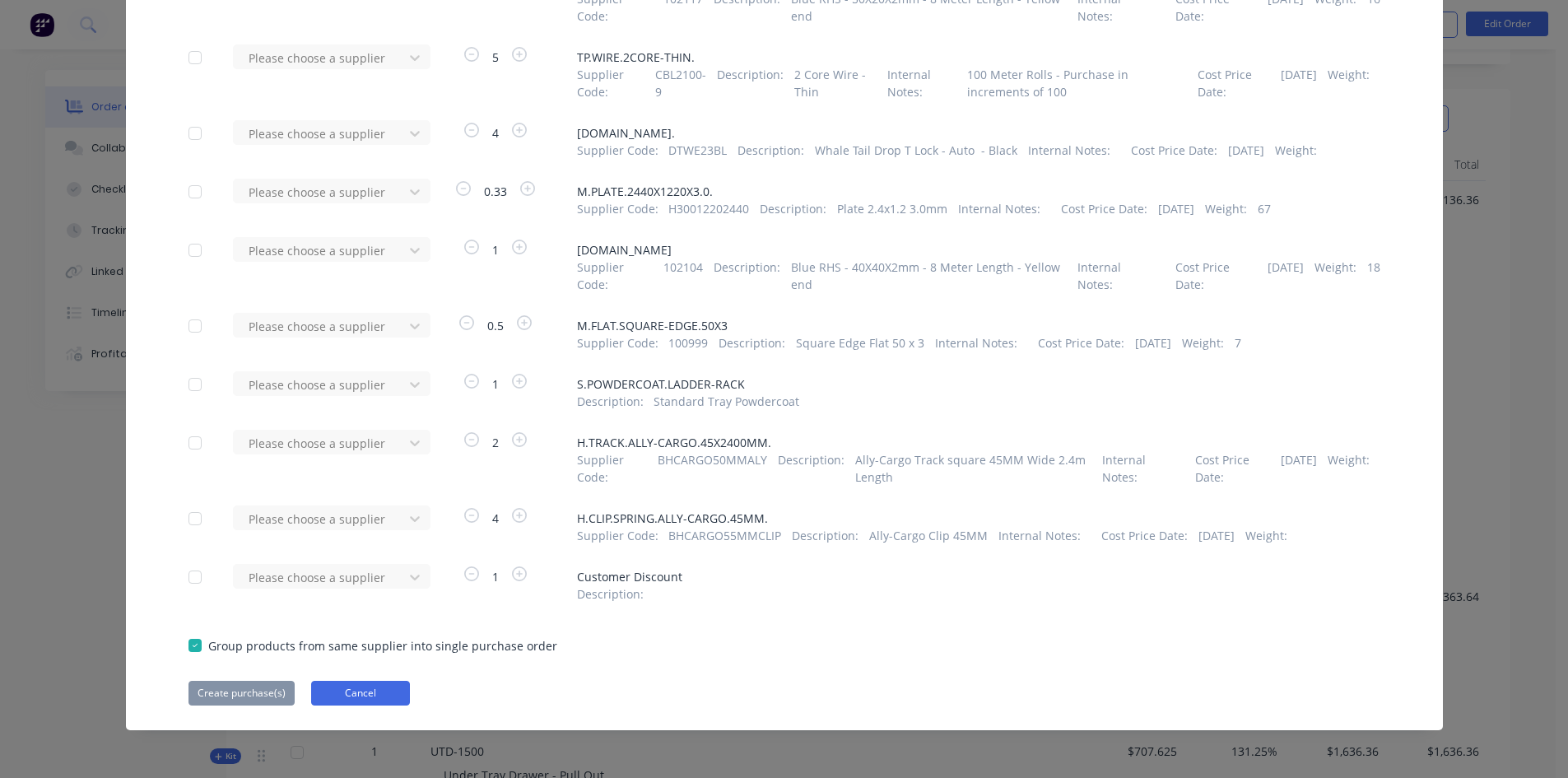
click at [352, 692] on button "Cancel" at bounding box center [360, 693] width 99 height 25
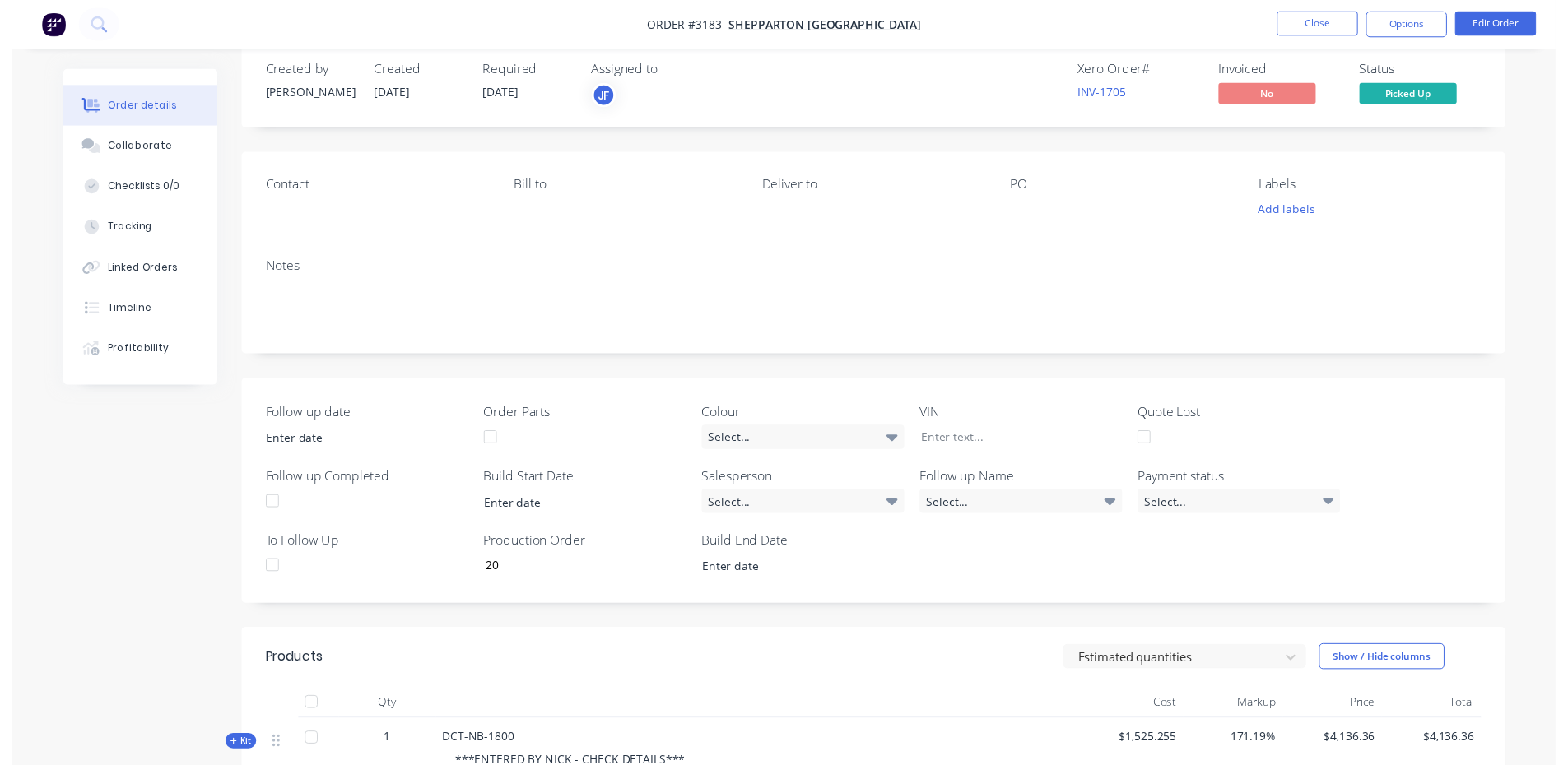
scroll to position [0, 0]
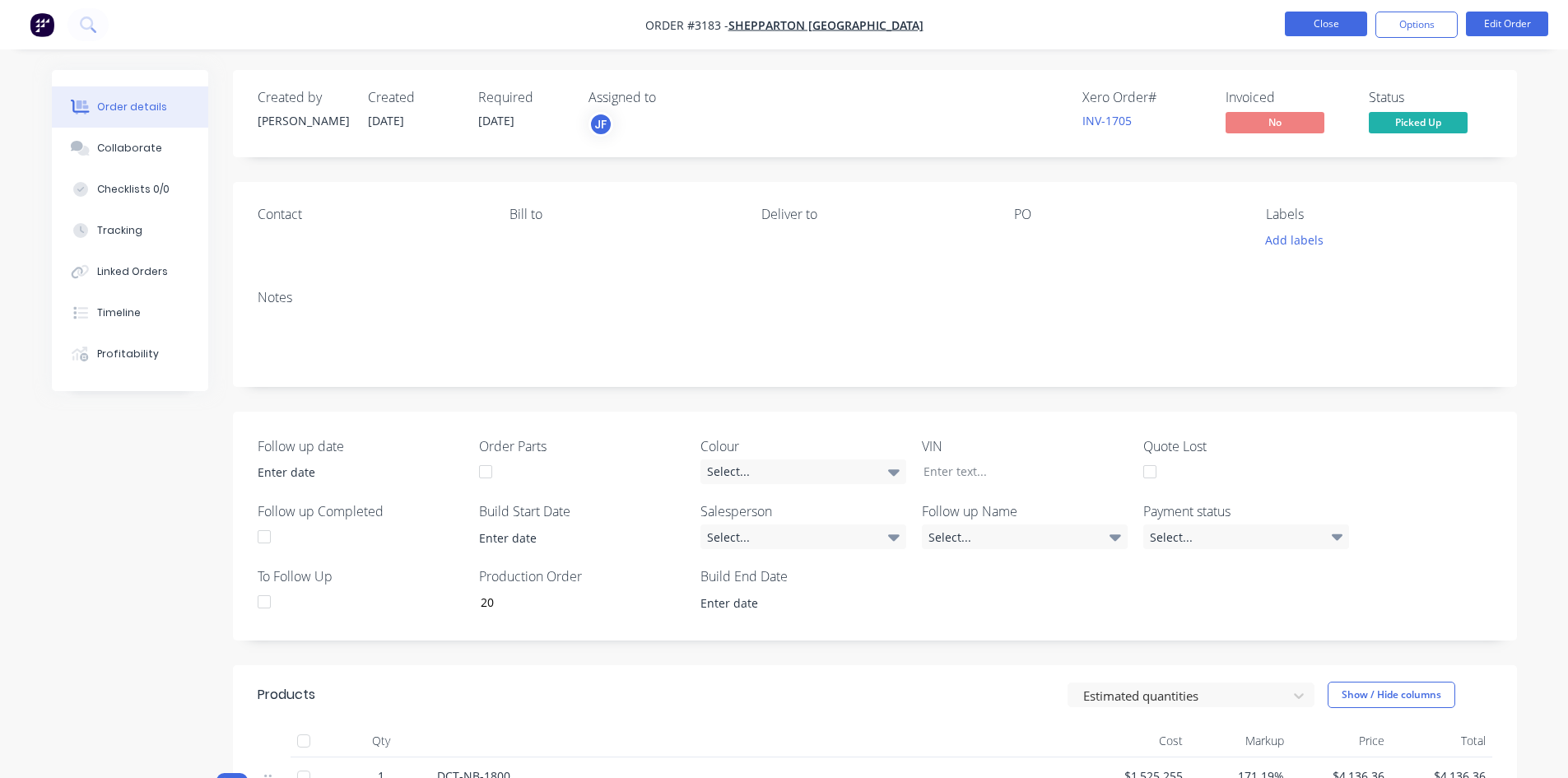
click at [1316, 31] on button "Close" at bounding box center [1325, 24] width 82 height 25
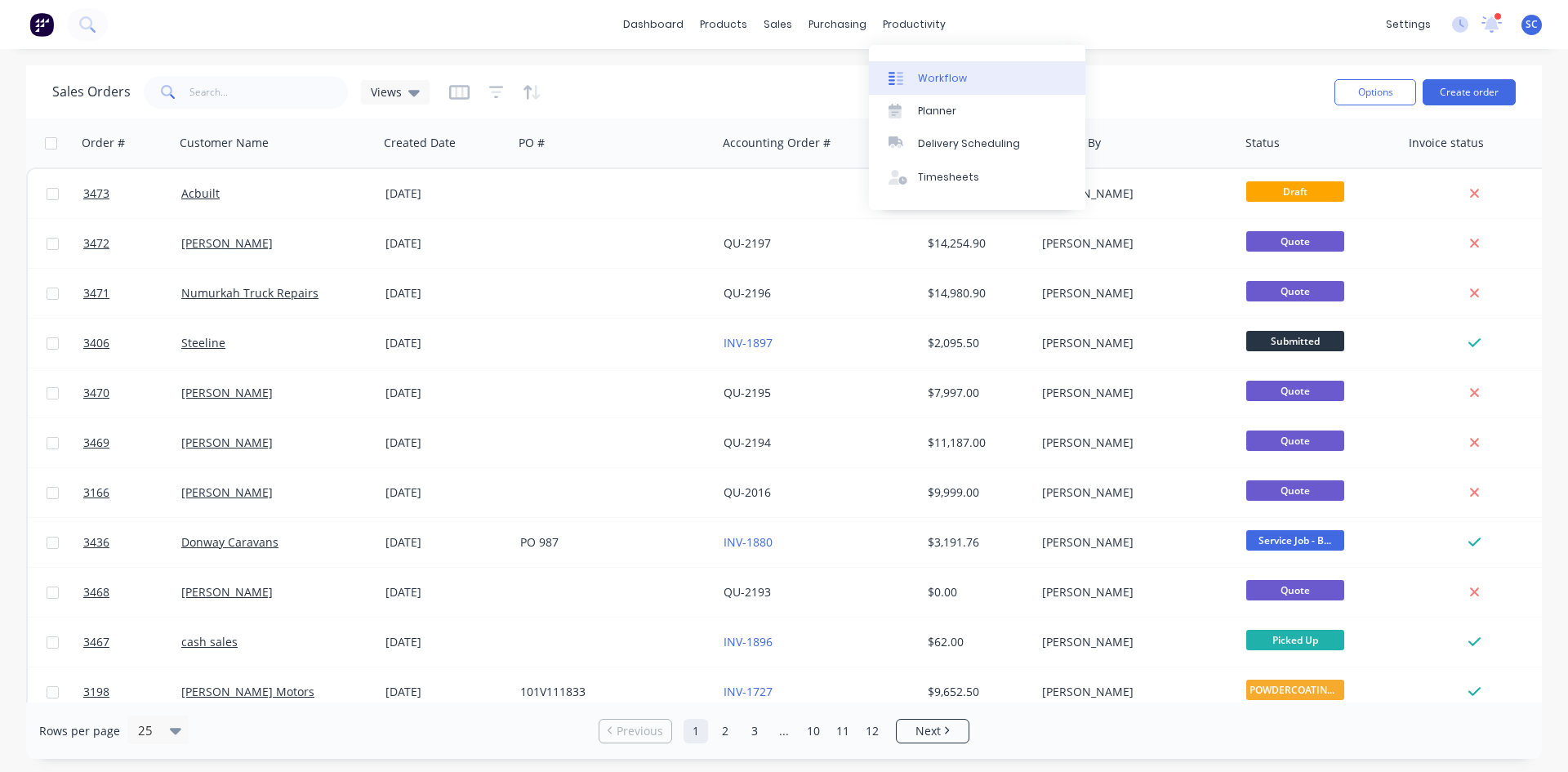
click at [914, 80] on link "Workflow" at bounding box center [977, 77] width 216 height 32
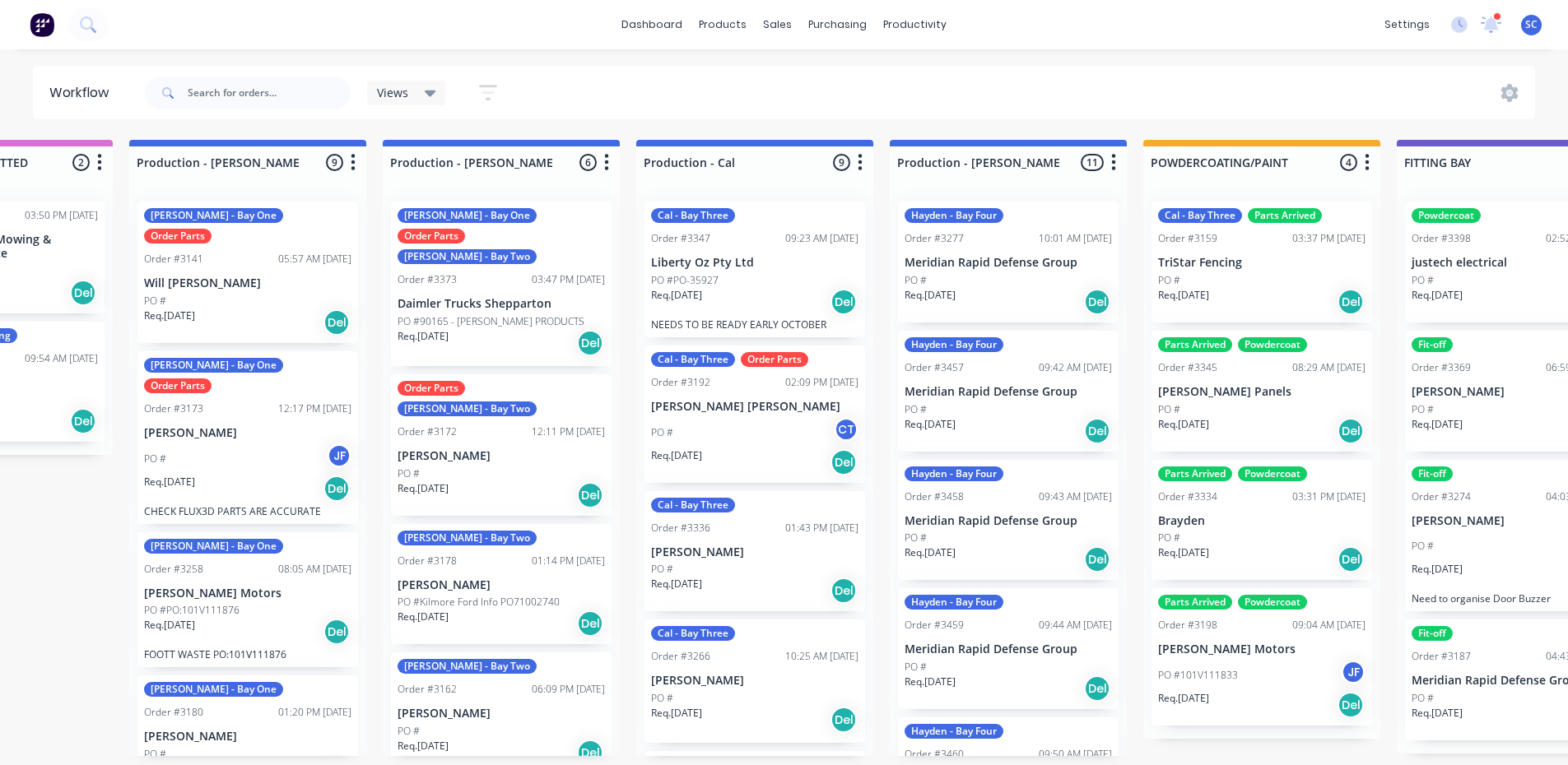
scroll to position [0, 412]
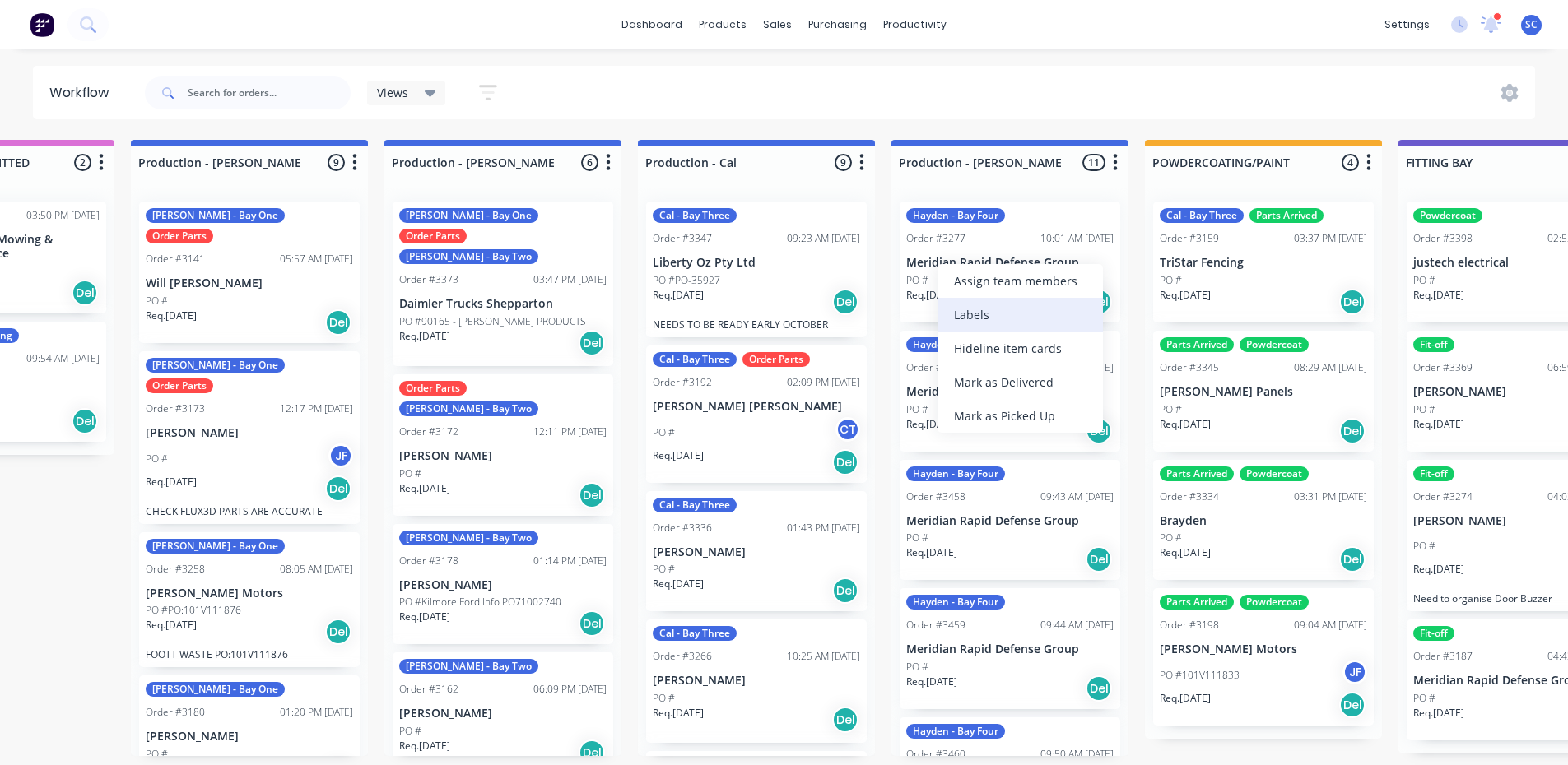
click at [1011, 312] on div "Labels" at bounding box center [1020, 315] width 165 height 34
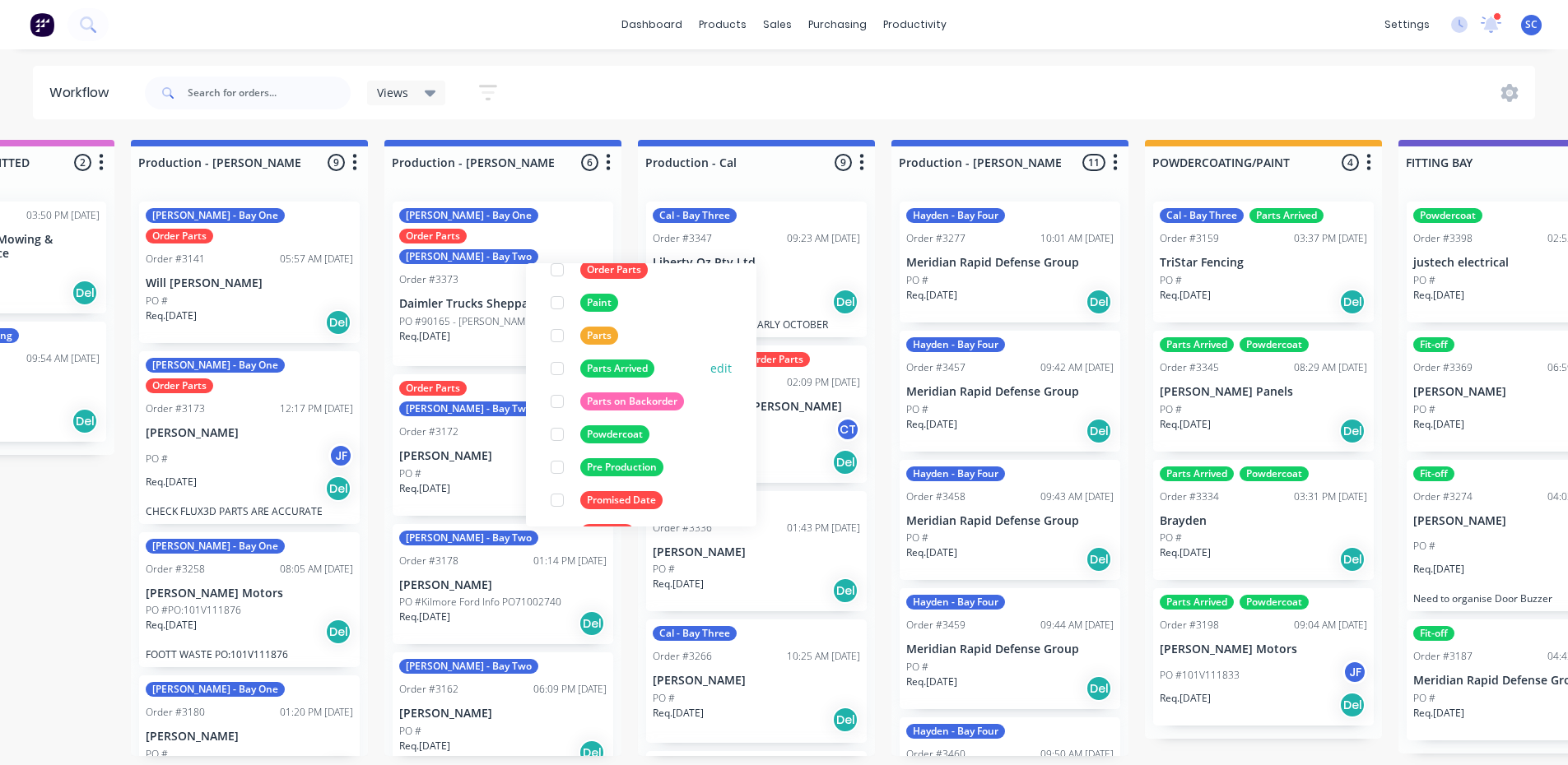
scroll to position [330, 0]
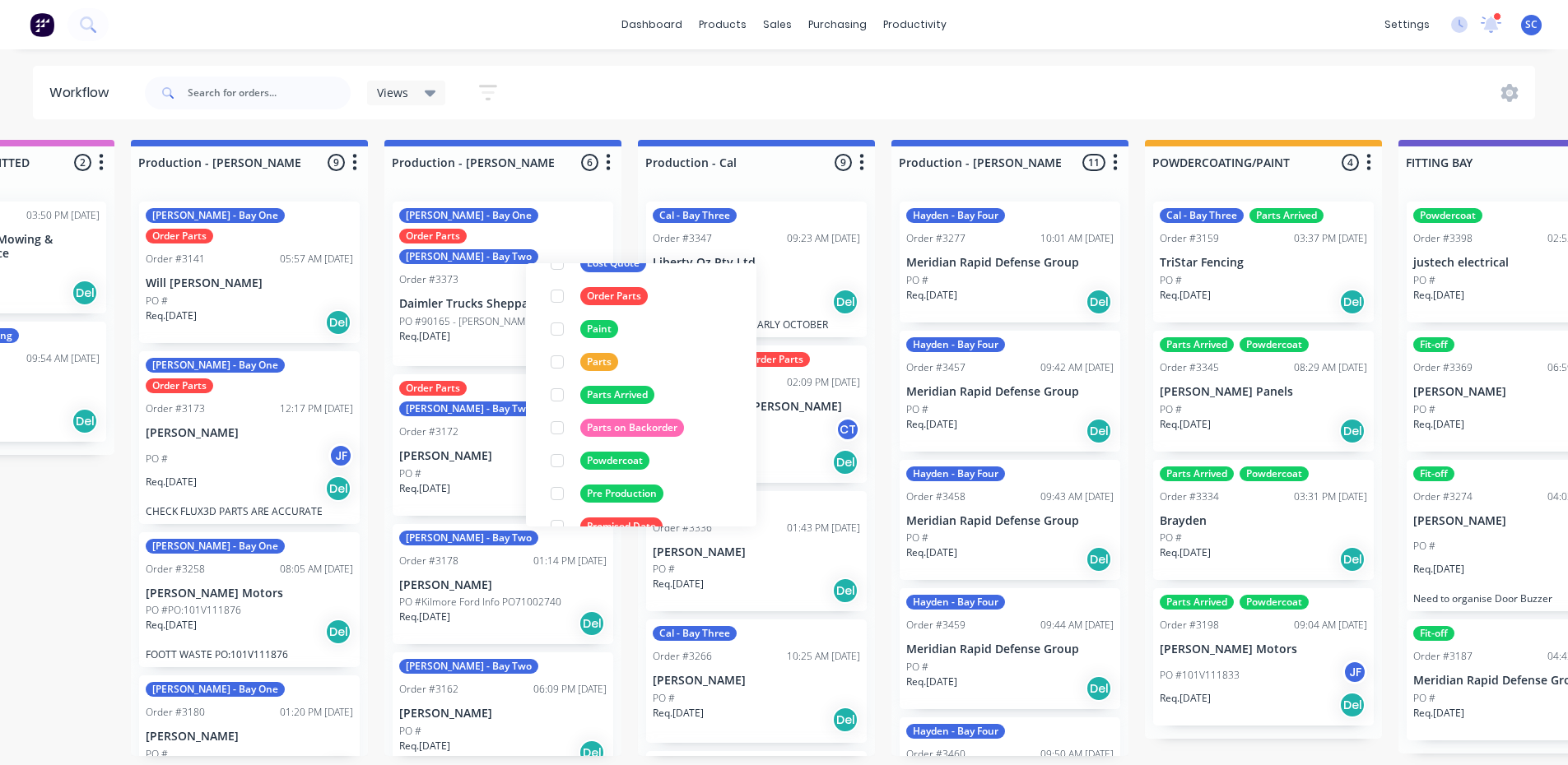
click at [628, 122] on div "Workflow Views Save new view None (Default) edit Production edit Service View e…" at bounding box center [372, 400] width 1568 height 667
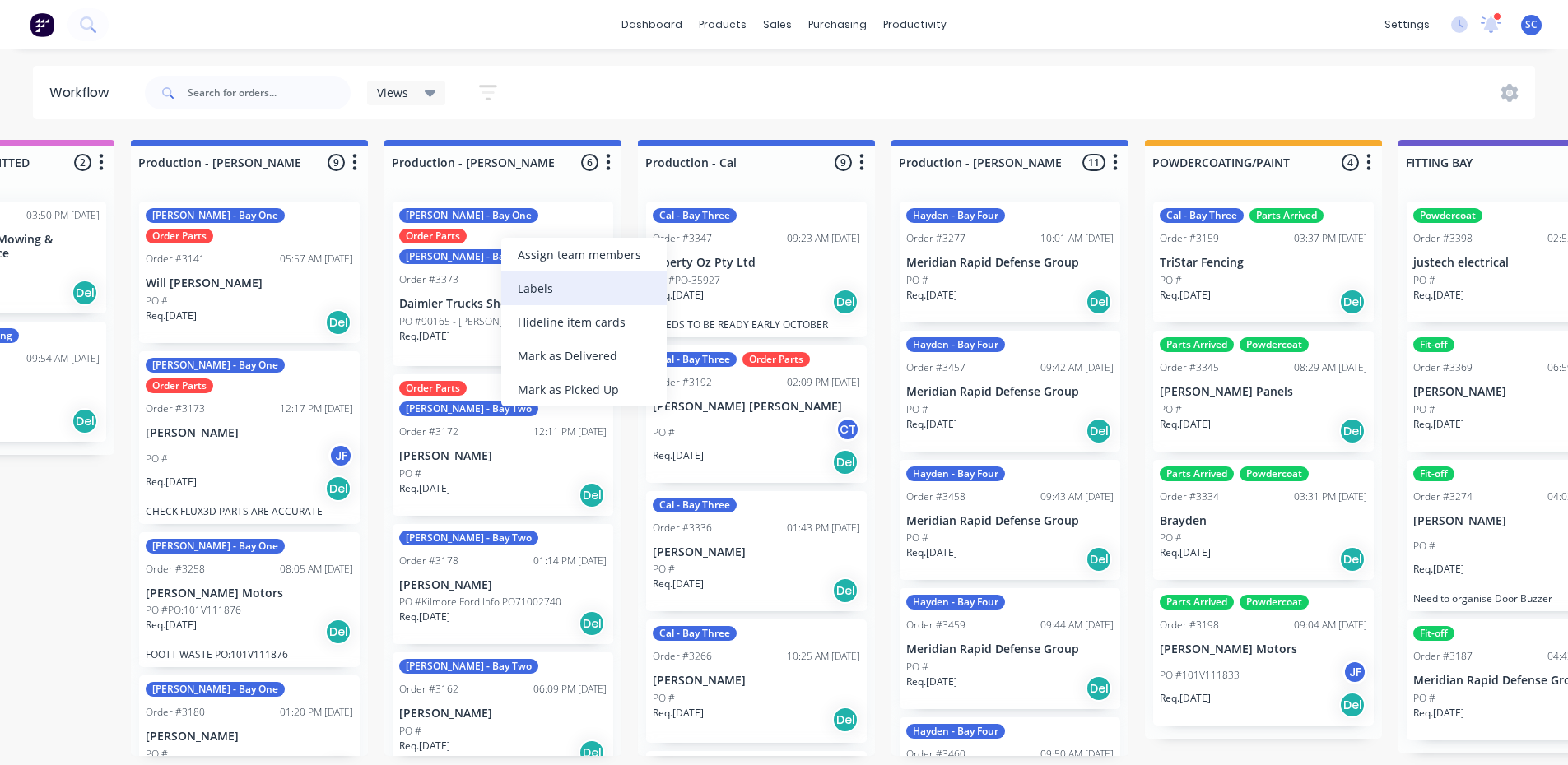
click at [540, 285] on div "Labels" at bounding box center [583, 288] width 165 height 34
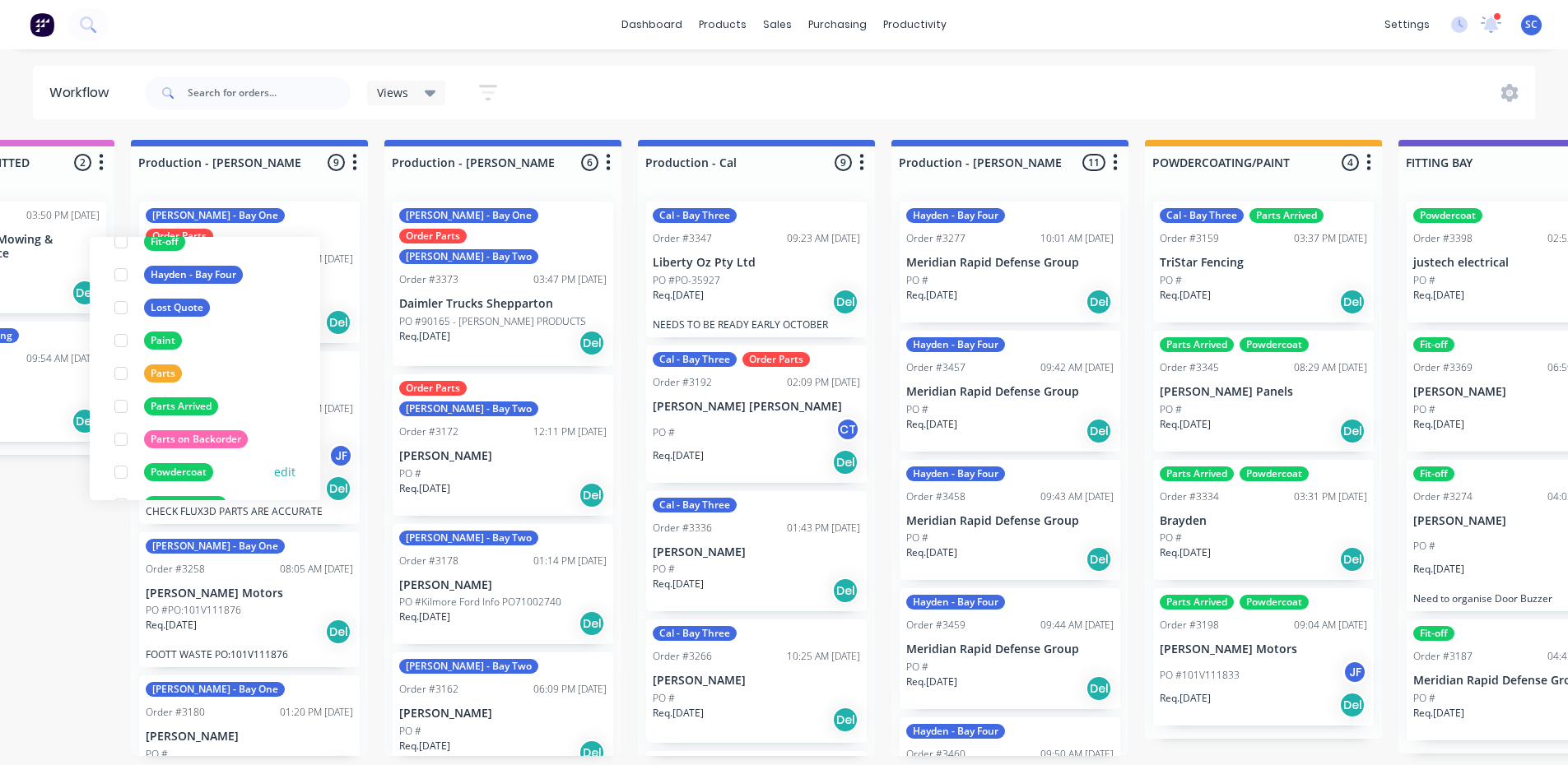
scroll to position [412, 0]
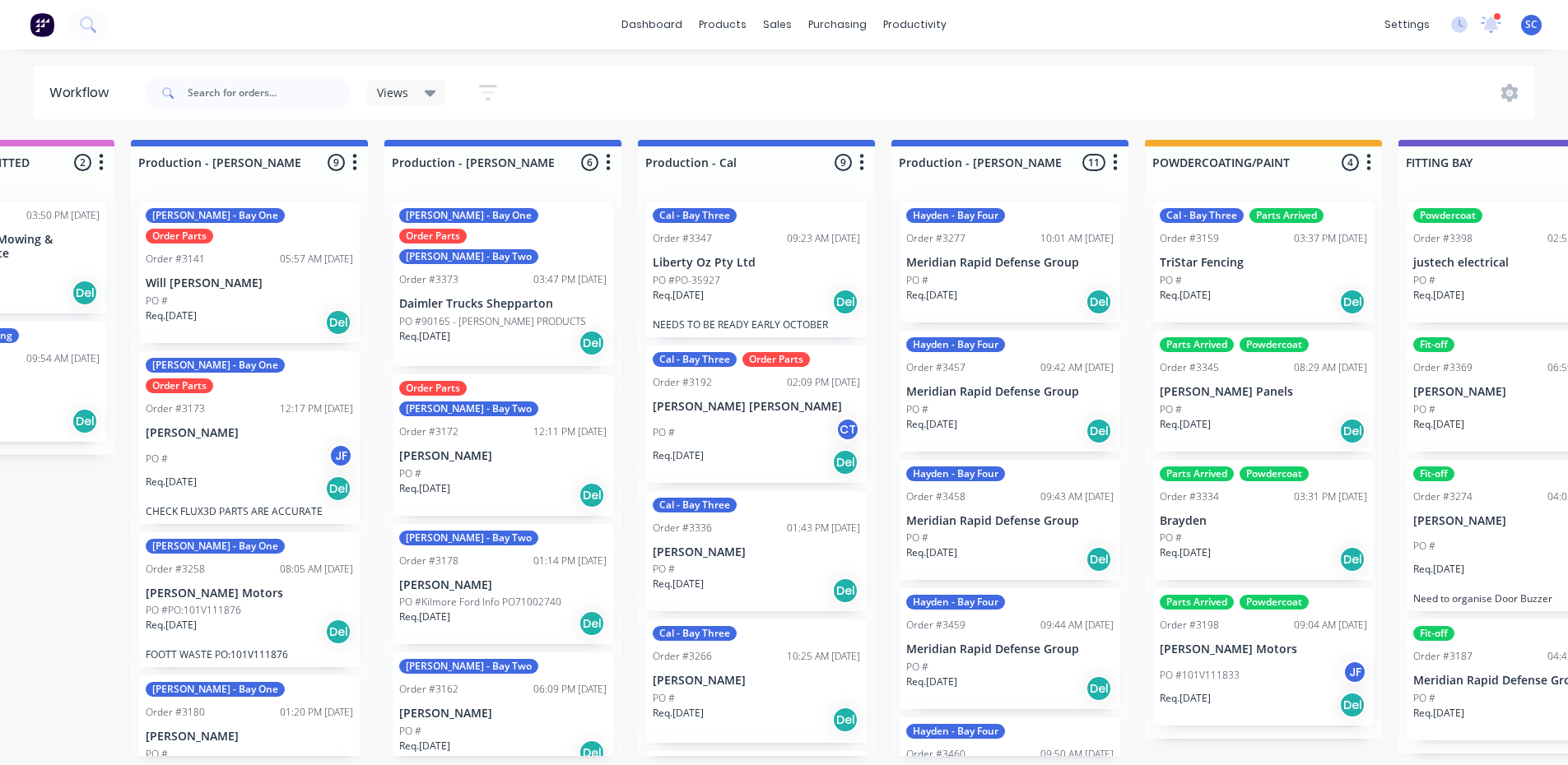
drag, startPoint x: 614, startPoint y: 120, endPoint x: 644, endPoint y: 115, distance: 30.4
click at [614, 121] on div "Workflow Views Save new view None (Default) edit Production edit Service View e…" at bounding box center [372, 400] width 1568 height 667
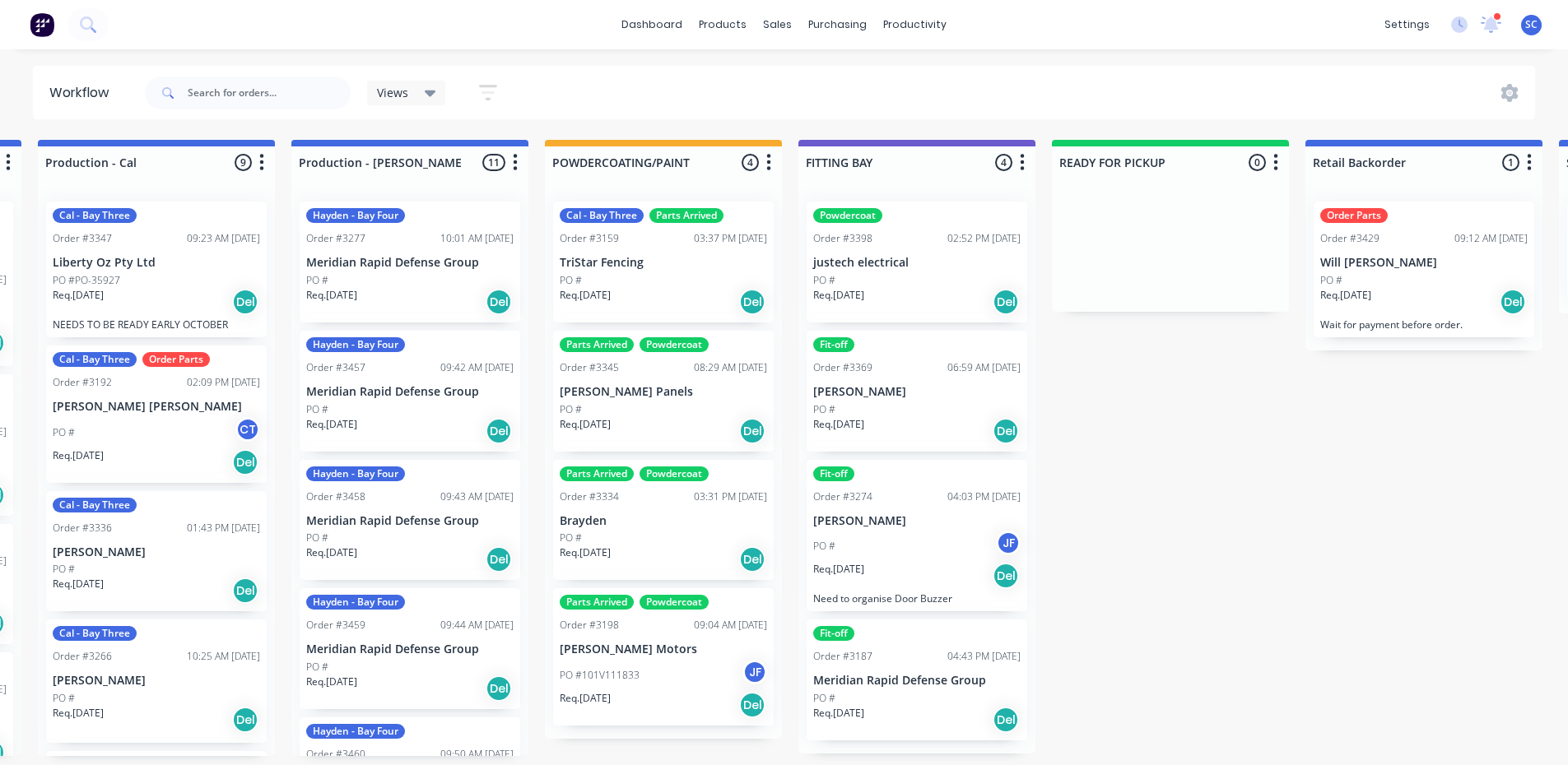
scroll to position [3, 1012]
click at [770, 156] on icon "button" at bounding box center [768, 162] width 5 height 21
click at [1278, 159] on icon "button" at bounding box center [1276, 162] width 5 height 21
click at [1154, 228] on button "Notifications" at bounding box center [1204, 225] width 164 height 27
click at [1201, 469] on div "Submitted 2 Status colour #273444 hex #273444 Save Cancel Summaries Total order…" at bounding box center [706, 447] width 3462 height 617
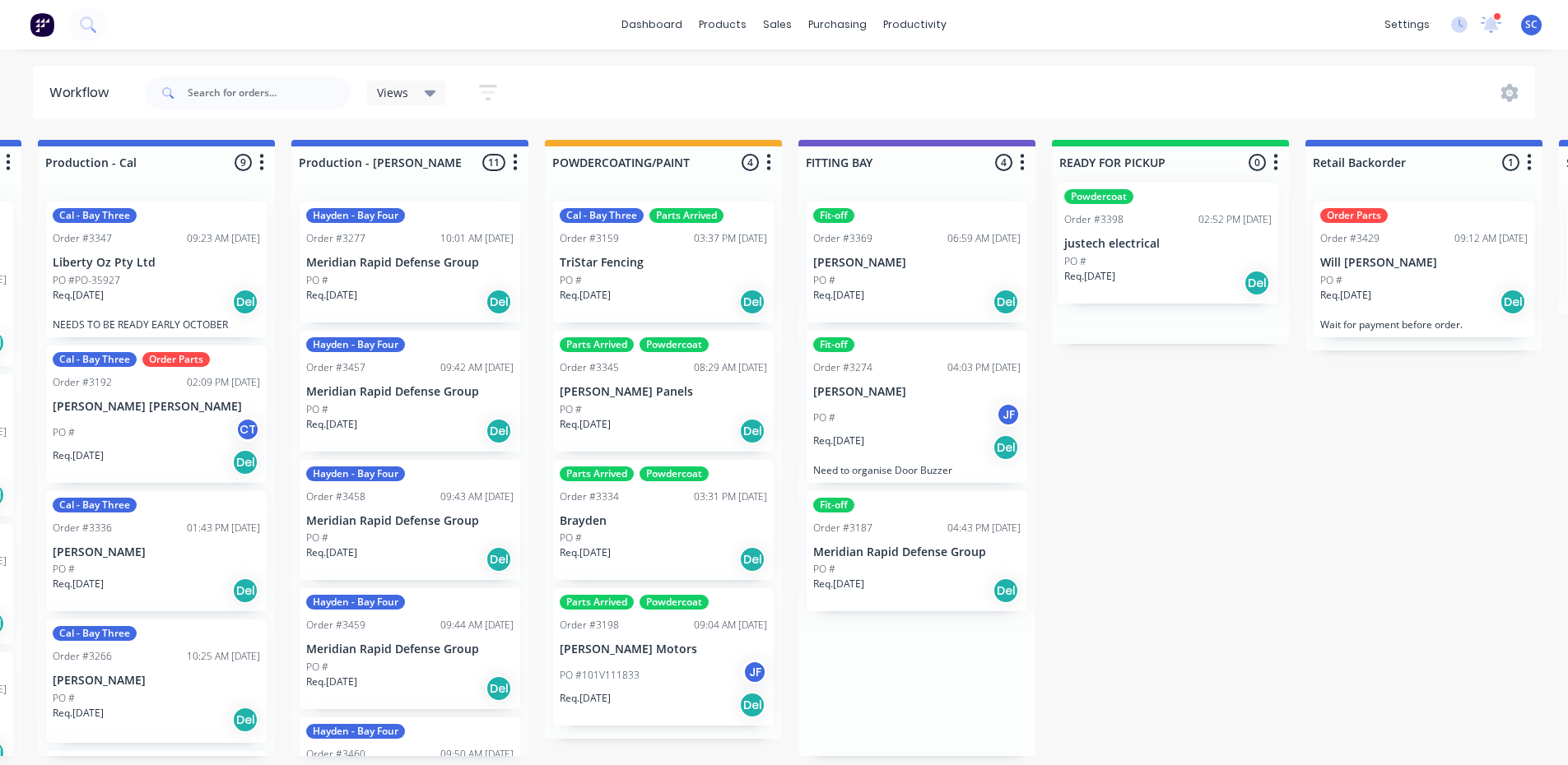
drag, startPoint x: 872, startPoint y: 283, endPoint x: 1239, endPoint y: 467, distance: 410.5
click at [1132, 266] on div "Submitted 2 Status colour #273444 hex #273444 Save Cancel Summaries Total order…" at bounding box center [706, 447] width 3462 height 617
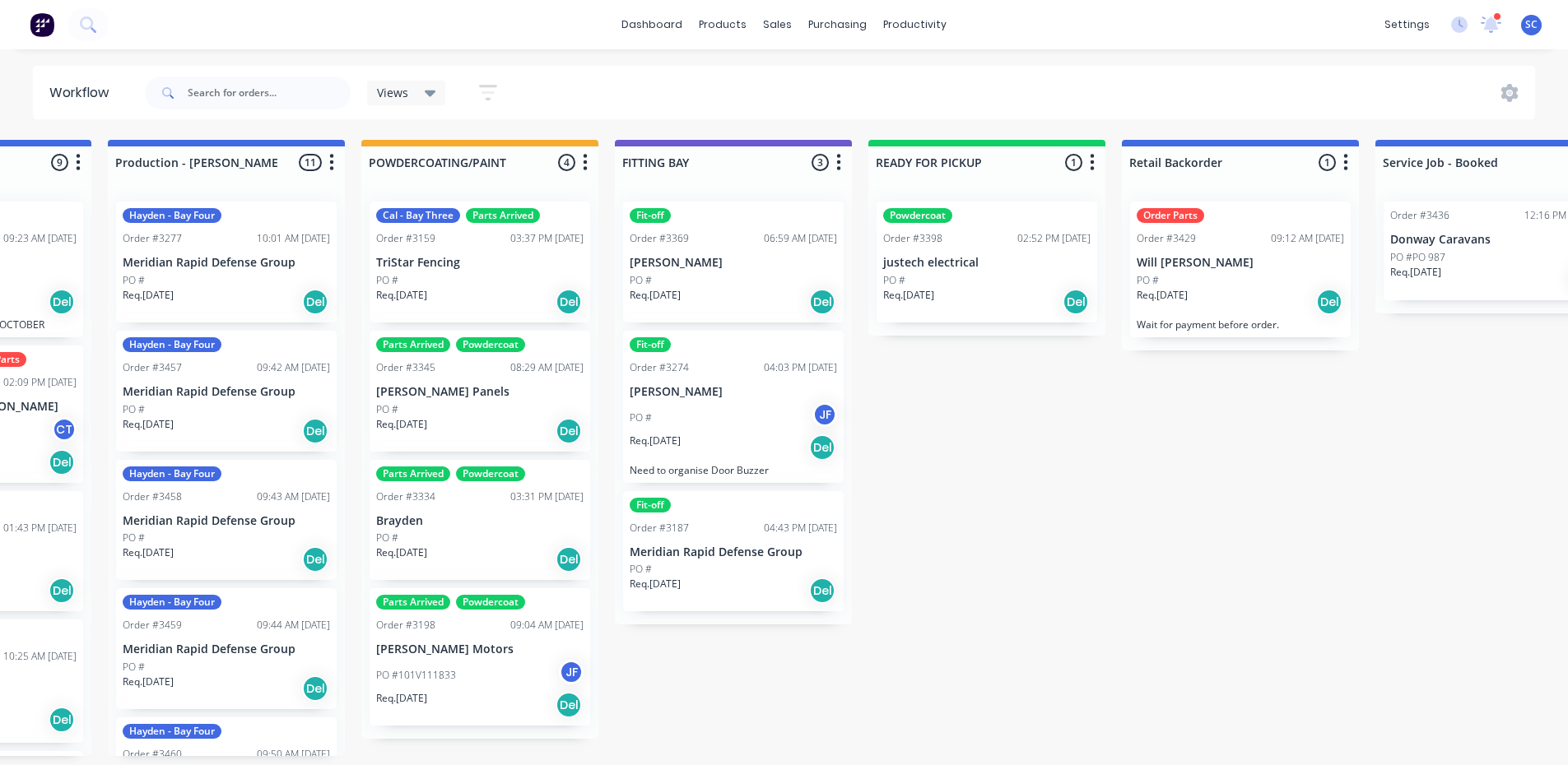
scroll to position [3, 1211]
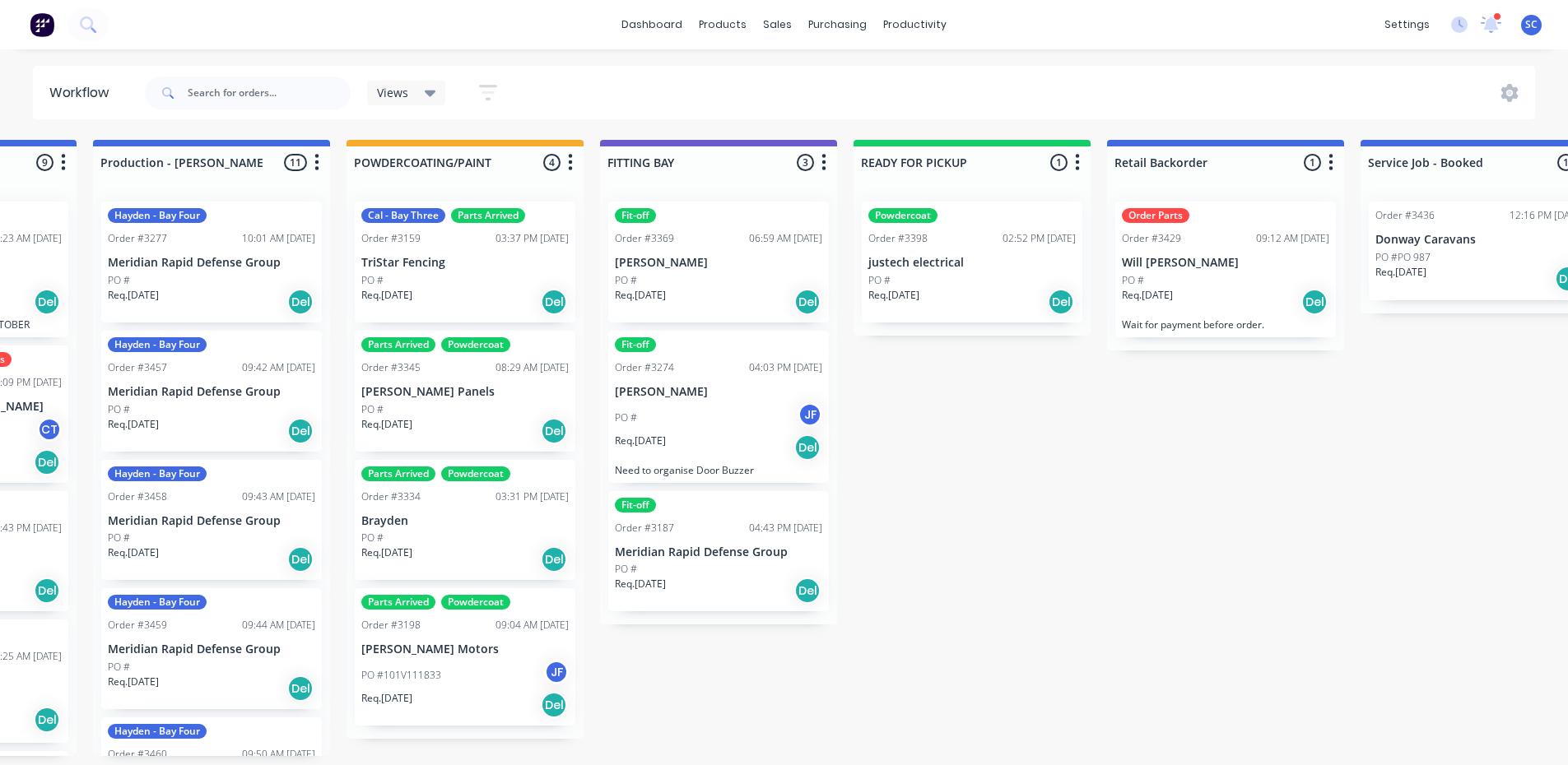
click at [1176, 511] on div "Submitted 2 Status colour #273444 hex #273444 Save Cancel Summaries Total order…" at bounding box center [508, 447] width 3462 height 617
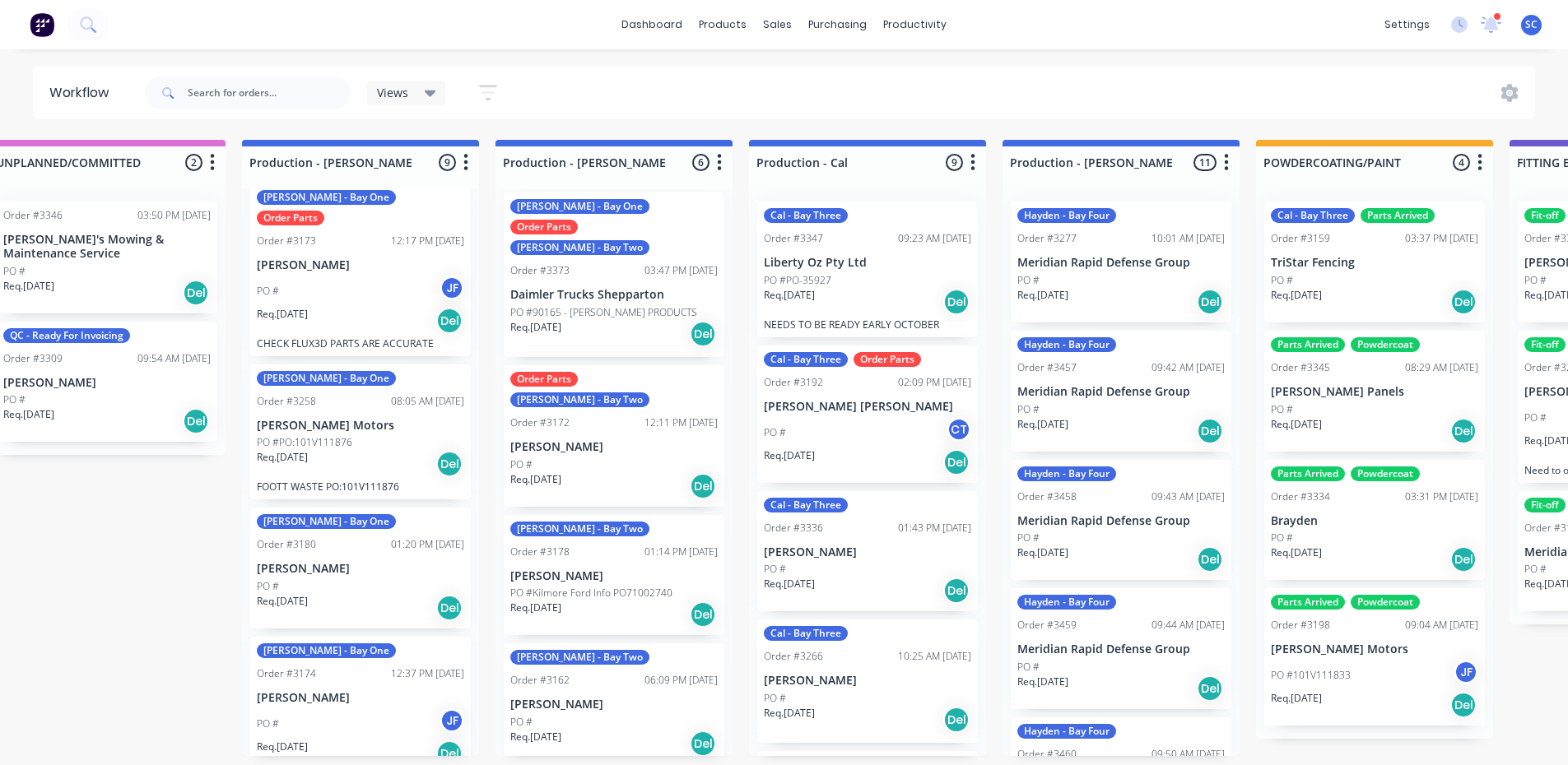
scroll to position [0, 0]
